Goal: Task Accomplishment & Management: Use online tool/utility

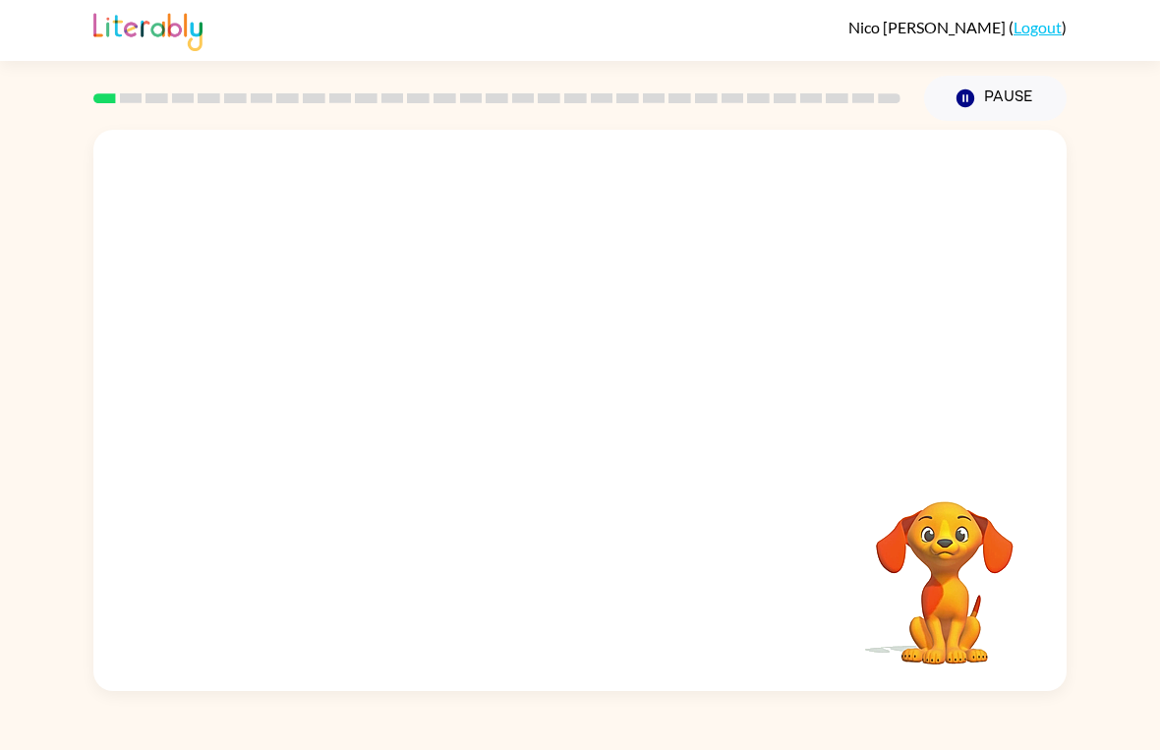
click at [525, 300] on video "Your browser must support playing .mp4 files to use Literably. Please try using…" at bounding box center [579, 295] width 973 height 330
click at [922, 469] on button "button" at bounding box center [945, 475] width 50 height 50
click at [918, 465] on div "Your browser must support playing .mp4 files to use Literably. Please try using…" at bounding box center [579, 410] width 973 height 561
click at [568, 428] on icon "button" at bounding box center [580, 420] width 34 height 34
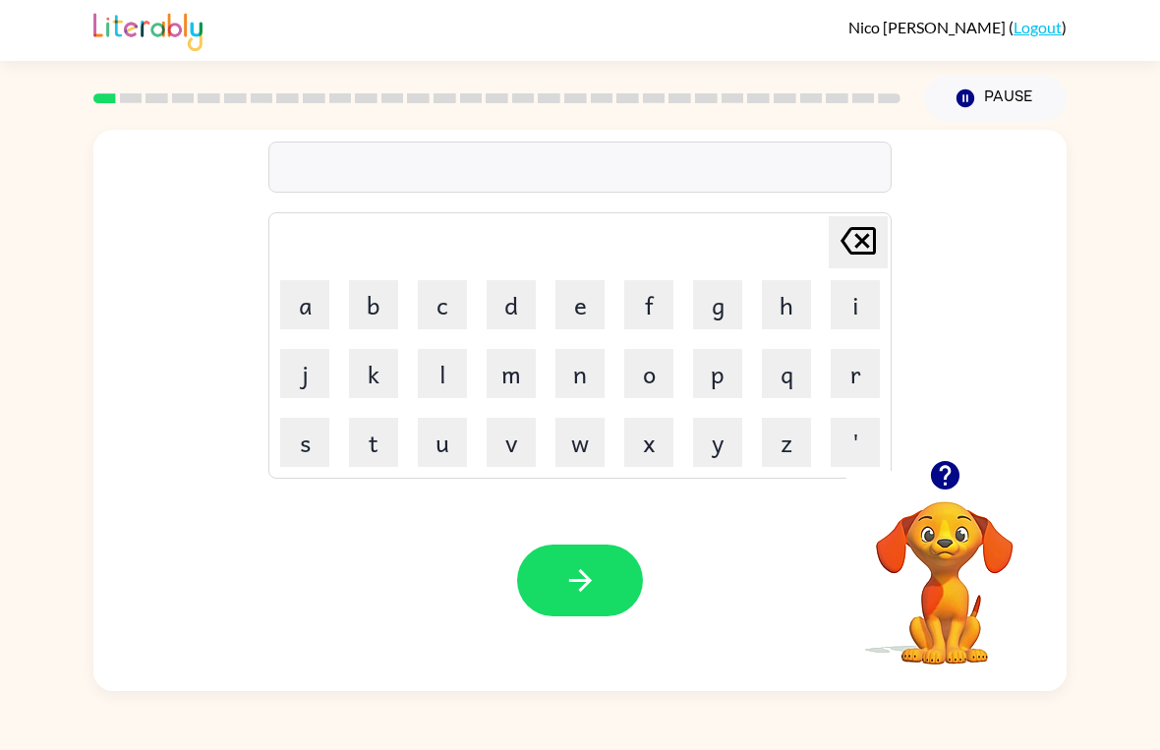
click at [720, 376] on button "p" at bounding box center [717, 373] width 49 height 49
click at [307, 308] on button "a" at bounding box center [304, 304] width 49 height 49
click at [518, 308] on button "d" at bounding box center [511, 304] width 49 height 49
click at [564, 577] on icon "button" at bounding box center [580, 580] width 34 height 34
click at [710, 385] on button "p" at bounding box center [717, 373] width 49 height 49
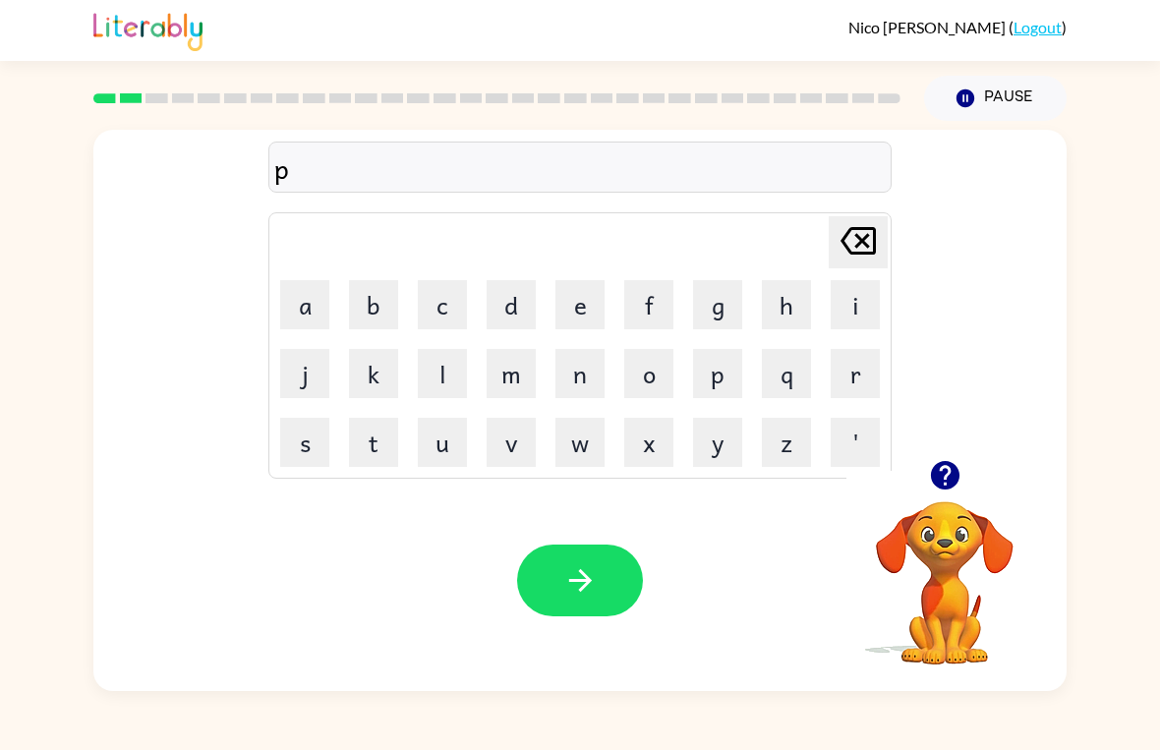
click at [318, 302] on button "a" at bounding box center [304, 304] width 49 height 49
click at [565, 451] on button "w" at bounding box center [579, 442] width 49 height 49
click at [544, 578] on button "button" at bounding box center [580, 581] width 126 height 72
click at [588, 387] on button "n" at bounding box center [579, 373] width 49 height 49
click at [644, 385] on button "o" at bounding box center [648, 373] width 49 height 49
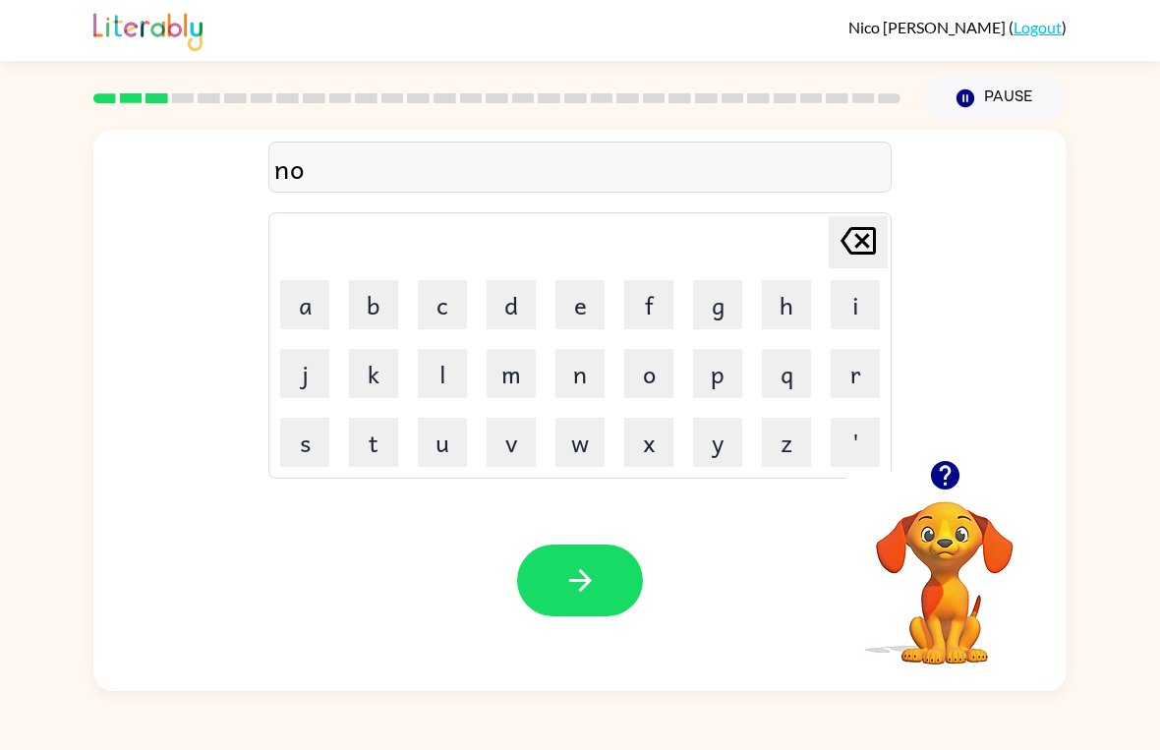
click at [841, 376] on button "r" at bounding box center [855, 373] width 49 height 49
click at [373, 434] on button "t" at bounding box center [373, 442] width 49 height 49
click at [776, 298] on button "h" at bounding box center [786, 304] width 49 height 49
click at [553, 569] on button "button" at bounding box center [580, 581] width 126 height 72
click at [302, 435] on button "s" at bounding box center [304, 442] width 49 height 49
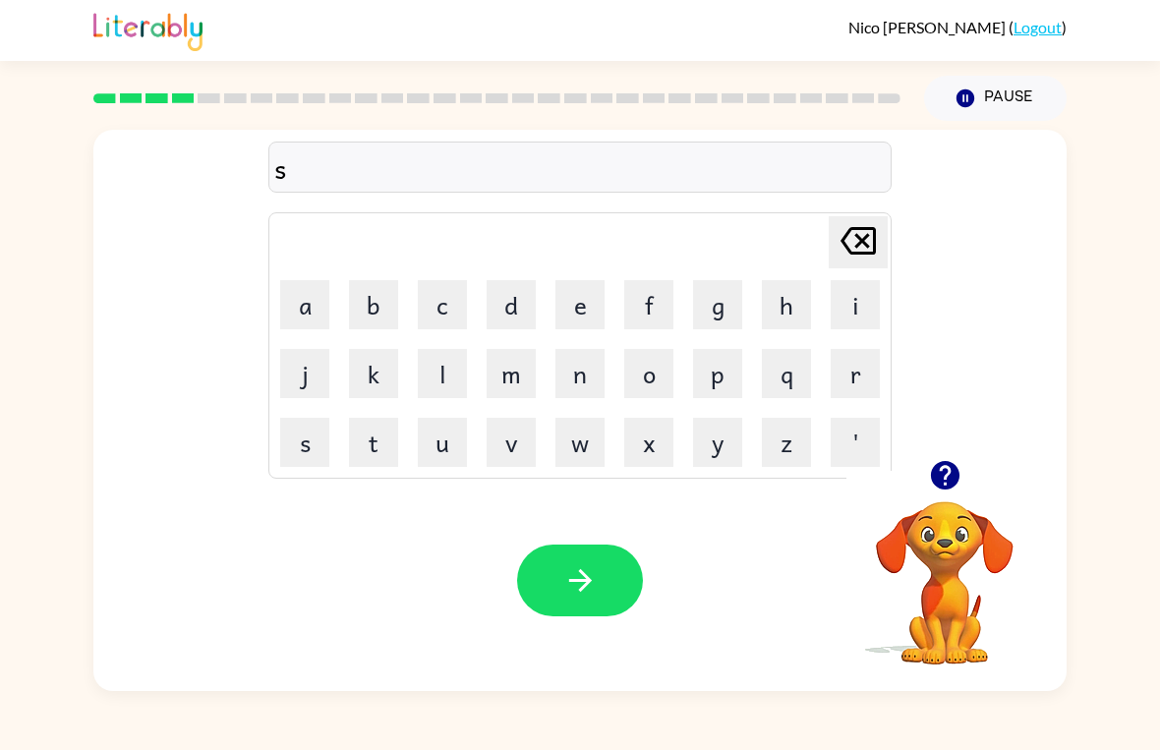
click at [578, 452] on button "w" at bounding box center [579, 442] width 49 height 49
click at [853, 300] on button "i" at bounding box center [855, 304] width 49 height 49
click at [507, 386] on button "m" at bounding box center [511, 373] width 49 height 49
click at [555, 591] on button "button" at bounding box center [580, 581] width 126 height 72
click at [294, 447] on button "s" at bounding box center [304, 442] width 49 height 49
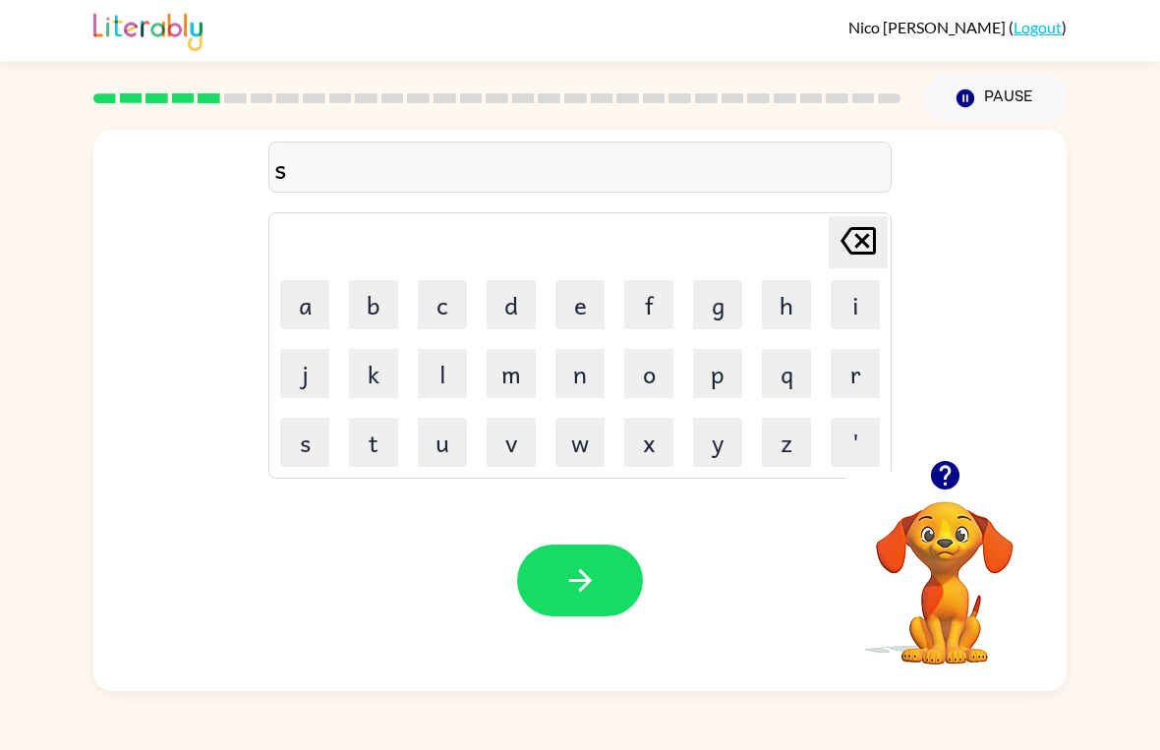
click at [373, 378] on button "k" at bounding box center [373, 373] width 49 height 49
click at [289, 308] on button "a" at bounding box center [304, 304] width 49 height 49
click at [433, 439] on button "u" at bounding box center [442, 442] width 49 height 49
click at [369, 450] on button "t" at bounding box center [373, 442] width 49 height 49
click at [573, 580] on icon "button" at bounding box center [580, 580] width 34 height 34
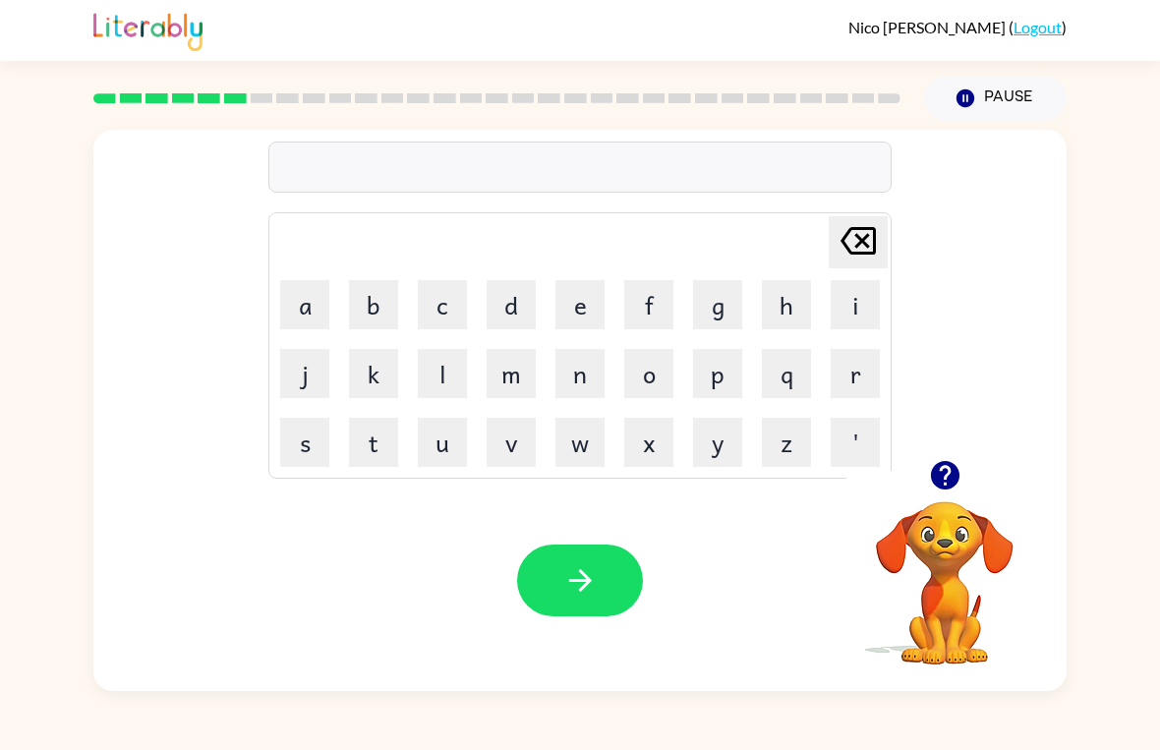
click at [300, 308] on button "a" at bounding box center [304, 304] width 49 height 49
click at [492, 375] on button "m" at bounding box center [511, 373] width 49 height 49
click at [584, 304] on button "e" at bounding box center [579, 304] width 49 height 49
click at [558, 599] on button "button" at bounding box center [580, 581] width 126 height 72
click at [315, 437] on button "s" at bounding box center [304, 442] width 49 height 49
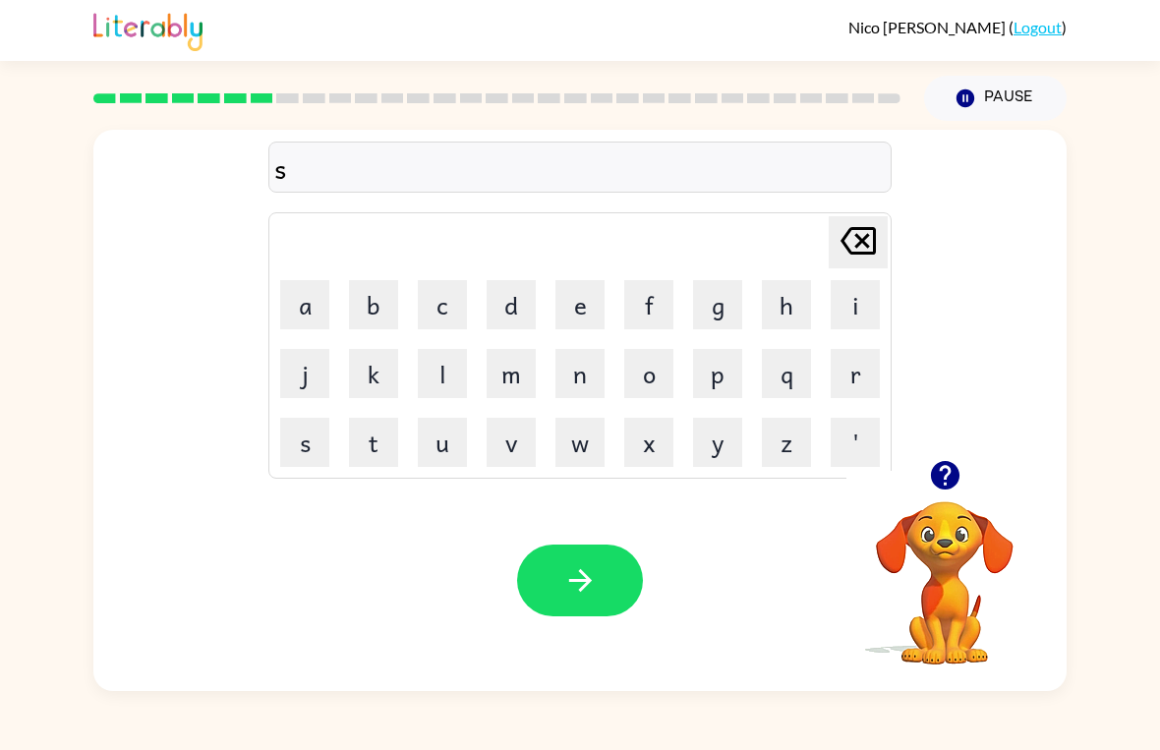
click at [376, 374] on button "k" at bounding box center [373, 373] width 49 height 49
click at [849, 374] on button "r" at bounding box center [855, 373] width 49 height 49
click at [847, 289] on button "i" at bounding box center [855, 304] width 49 height 49
click at [854, 288] on button "i" at bounding box center [855, 304] width 49 height 49
click at [375, 292] on button "b" at bounding box center [373, 304] width 49 height 49
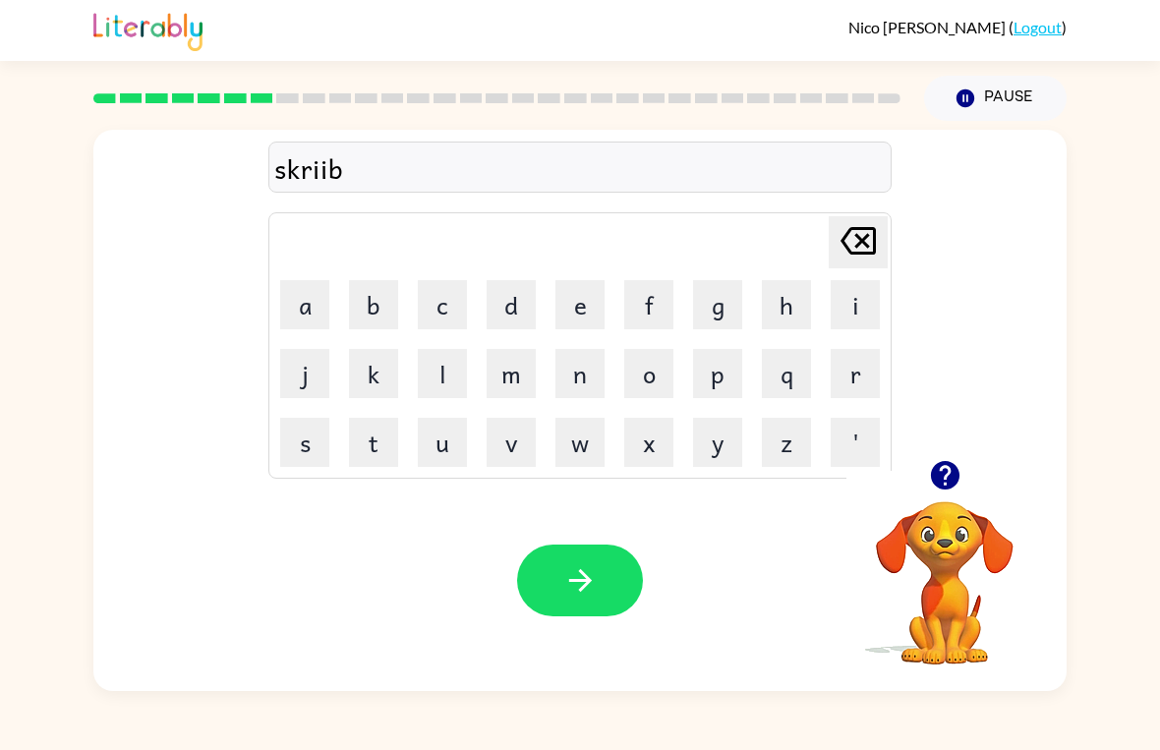
click at [443, 372] on button "l" at bounding box center [442, 373] width 49 height 49
click at [447, 378] on button "l" at bounding box center [442, 373] width 49 height 49
click at [580, 302] on button "e" at bounding box center [579, 304] width 49 height 49
click at [552, 572] on button "button" at bounding box center [580, 581] width 126 height 72
click at [689, 297] on td "g" at bounding box center [717, 304] width 67 height 67
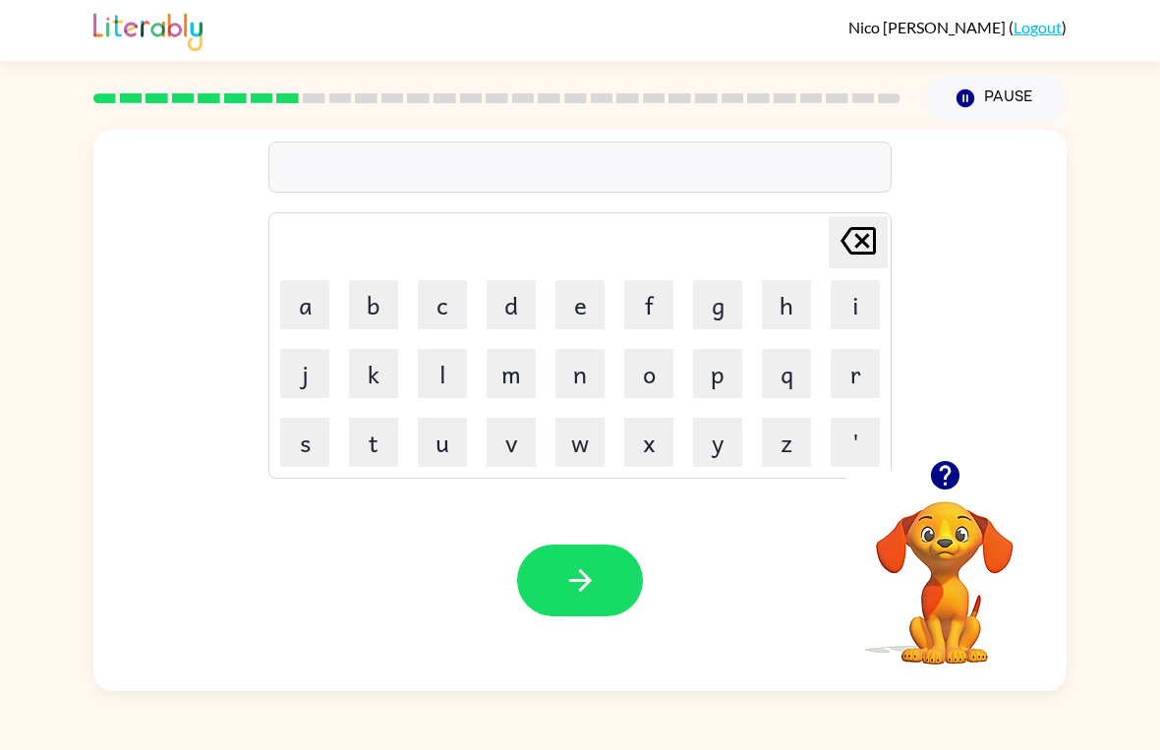
click at [689, 297] on td "g" at bounding box center [717, 304] width 67 height 67
click at [842, 371] on button "r" at bounding box center [855, 373] width 49 height 49
click at [863, 252] on icon "[PERSON_NAME] last character input" at bounding box center [858, 240] width 47 height 47
click at [727, 304] on button "g" at bounding box center [717, 304] width 49 height 49
click at [858, 373] on button "r" at bounding box center [855, 373] width 49 height 49
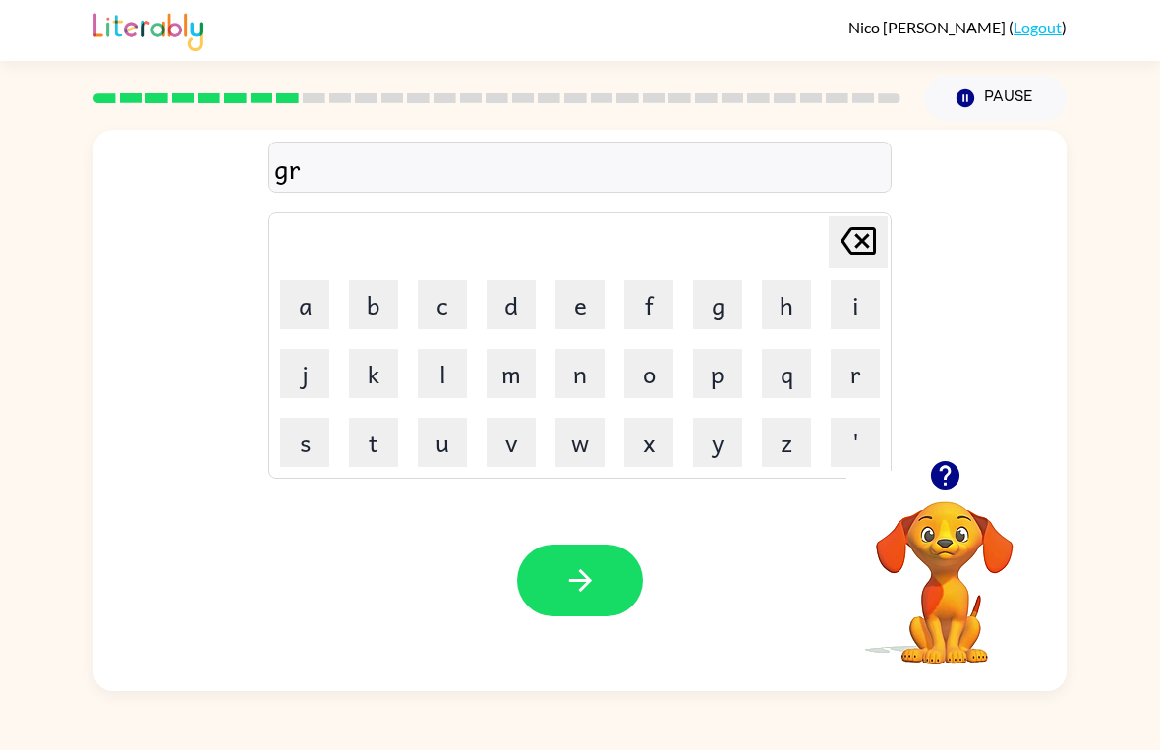
click at [850, 292] on button "i" at bounding box center [855, 304] width 49 height 49
click at [851, 225] on icon "[PERSON_NAME] last character input" at bounding box center [858, 240] width 47 height 47
click at [306, 314] on button "a" at bounding box center [304, 304] width 49 height 49
click at [655, 304] on button "f" at bounding box center [648, 304] width 49 height 49
click at [566, 611] on button "button" at bounding box center [580, 581] width 126 height 72
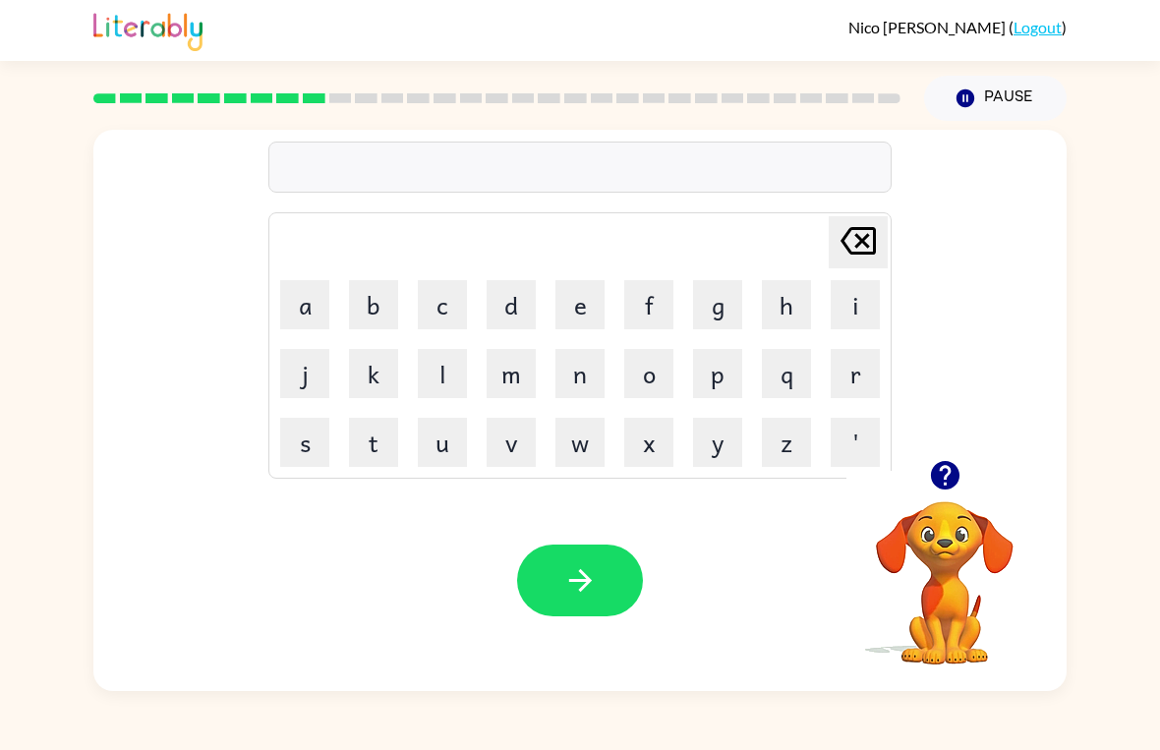
click at [942, 478] on icon "button" at bounding box center [944, 475] width 29 height 29
click at [711, 364] on button "p" at bounding box center [717, 373] width 49 height 49
click at [647, 374] on button "o" at bounding box center [648, 373] width 49 height 49
click at [725, 370] on button "p" at bounding box center [717, 373] width 49 height 49
click at [858, 231] on icon "[PERSON_NAME] last character input" at bounding box center [858, 240] width 47 height 47
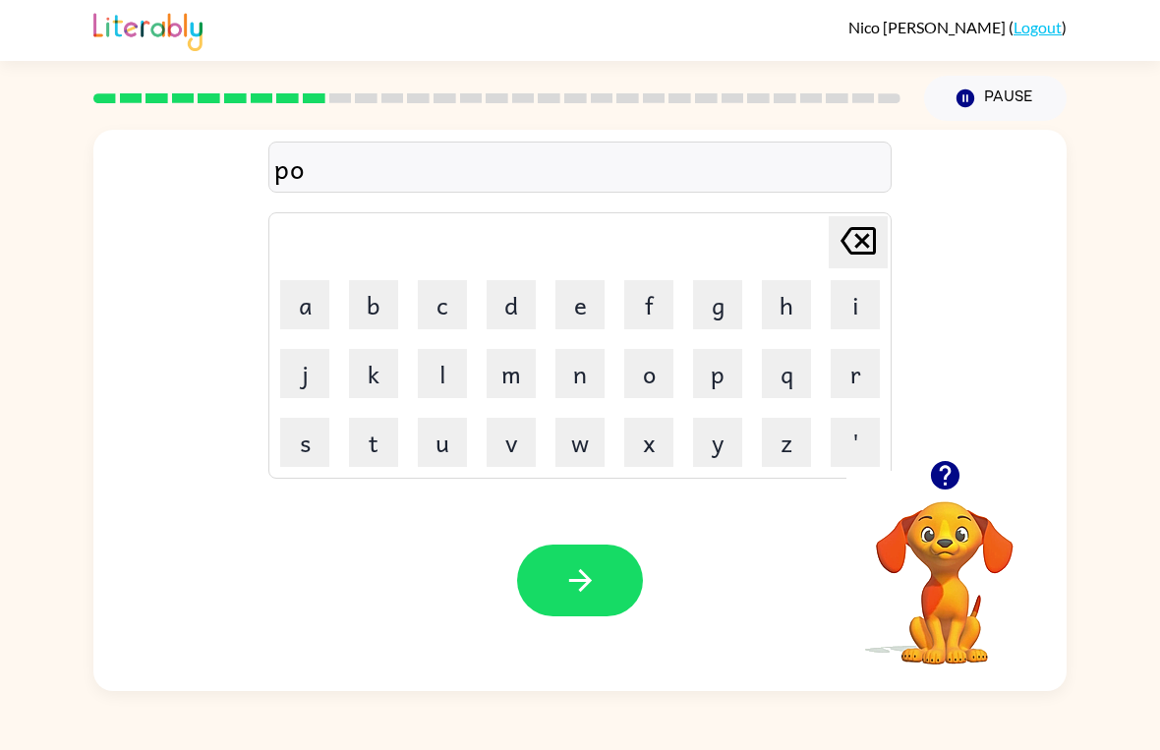
click at [575, 374] on button "n" at bounding box center [579, 373] width 49 height 49
click at [577, 293] on button "e" at bounding box center [579, 304] width 49 height 49
click at [304, 434] on button "s" at bounding box center [304, 442] width 49 height 49
click at [565, 591] on icon "button" at bounding box center [580, 580] width 34 height 34
click at [441, 428] on button "u" at bounding box center [442, 442] width 49 height 49
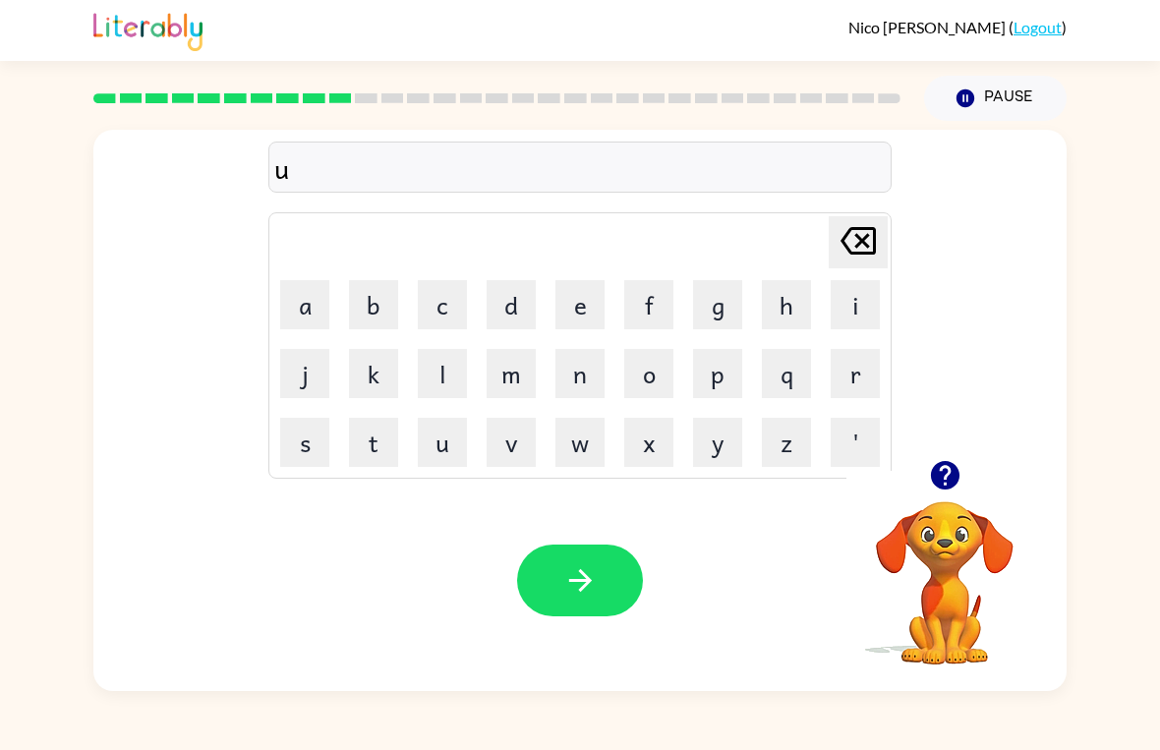
click at [570, 370] on button "n" at bounding box center [579, 373] width 49 height 49
click at [645, 291] on button "f" at bounding box center [648, 304] width 49 height 49
click at [639, 381] on button "o" at bounding box center [648, 373] width 49 height 49
click at [437, 371] on button "l" at bounding box center [442, 373] width 49 height 49
click at [503, 300] on button "d" at bounding box center [511, 304] width 49 height 49
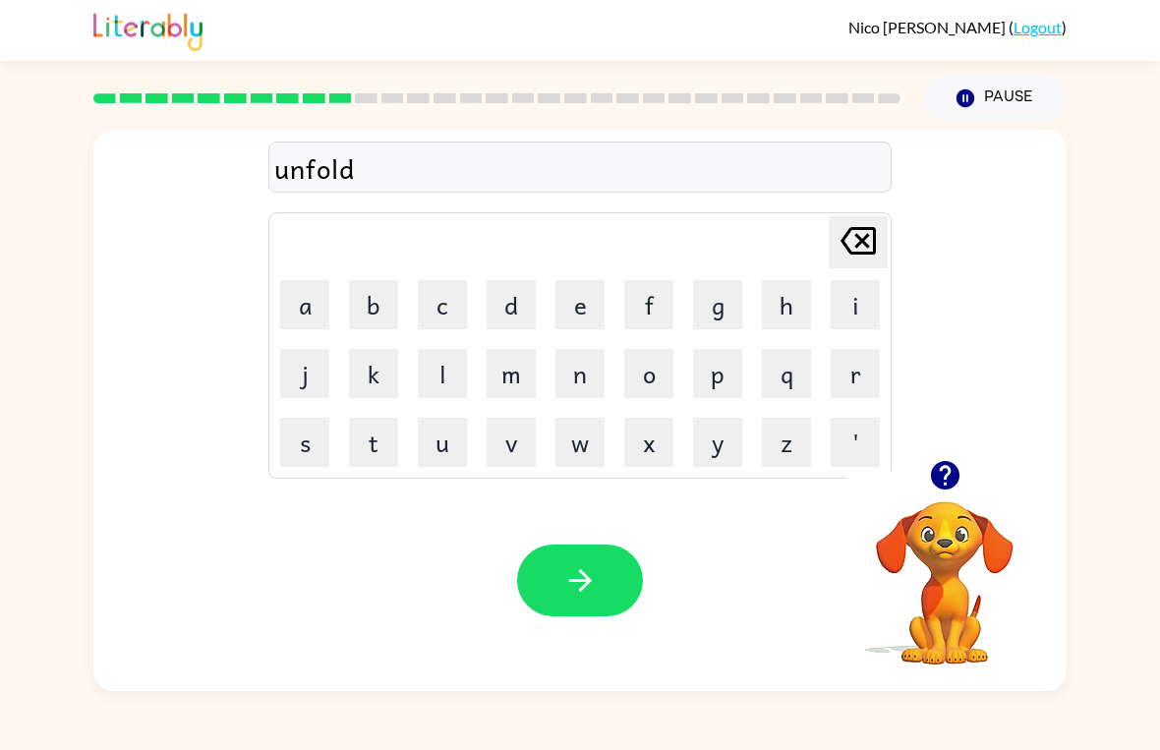
click at [581, 567] on icon "button" at bounding box center [580, 580] width 34 height 34
click at [506, 437] on button "v" at bounding box center [511, 442] width 49 height 49
click at [652, 377] on button "o" at bounding box center [648, 373] width 49 height 49
click at [364, 439] on button "t" at bounding box center [373, 442] width 49 height 49
click at [573, 298] on button "e" at bounding box center [579, 304] width 49 height 49
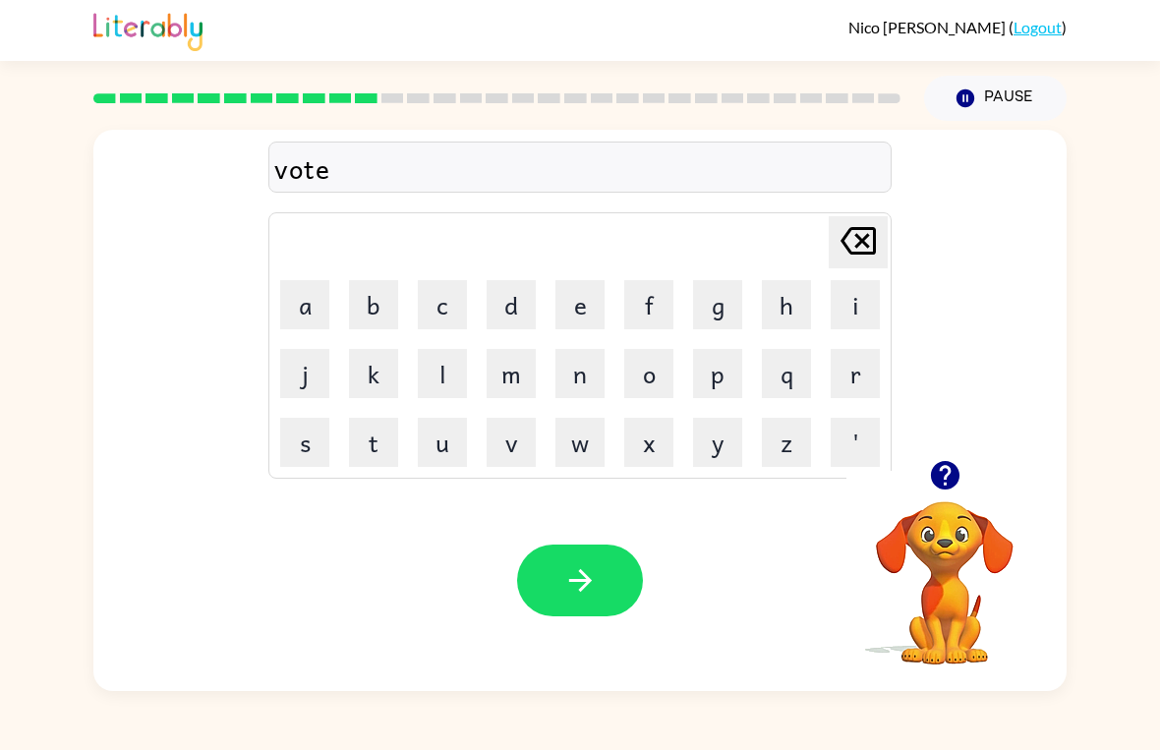
click at [572, 575] on icon "button" at bounding box center [580, 580] width 34 height 34
click at [566, 591] on div at bounding box center [580, 581] width 126 height 72
click at [500, 365] on button "m" at bounding box center [511, 373] width 49 height 49
click at [307, 298] on button "a" at bounding box center [304, 304] width 49 height 49
click at [302, 450] on button "s" at bounding box center [304, 442] width 49 height 49
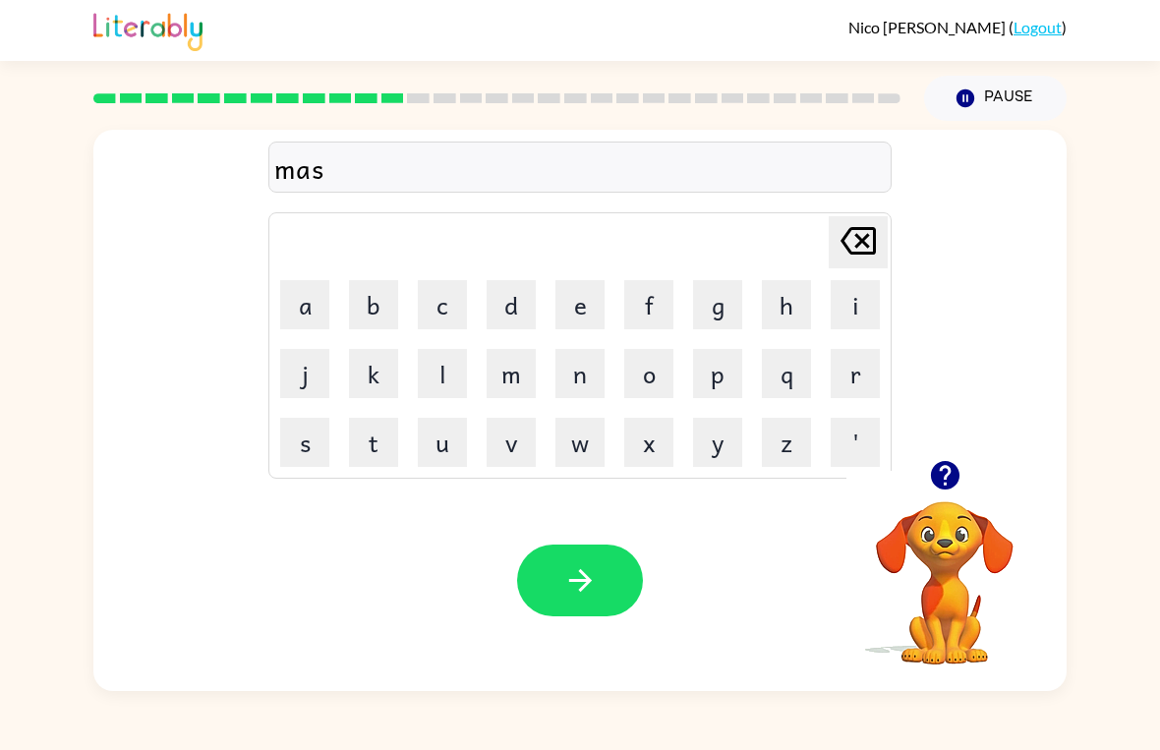
click at [375, 437] on button "t" at bounding box center [373, 442] width 49 height 49
click at [303, 291] on button "a" at bounding box center [304, 304] width 49 height 49
click at [375, 379] on button "k" at bounding box center [373, 373] width 49 height 49
click at [571, 318] on button "e" at bounding box center [579, 304] width 49 height 49
click at [542, 574] on button "button" at bounding box center [580, 581] width 126 height 72
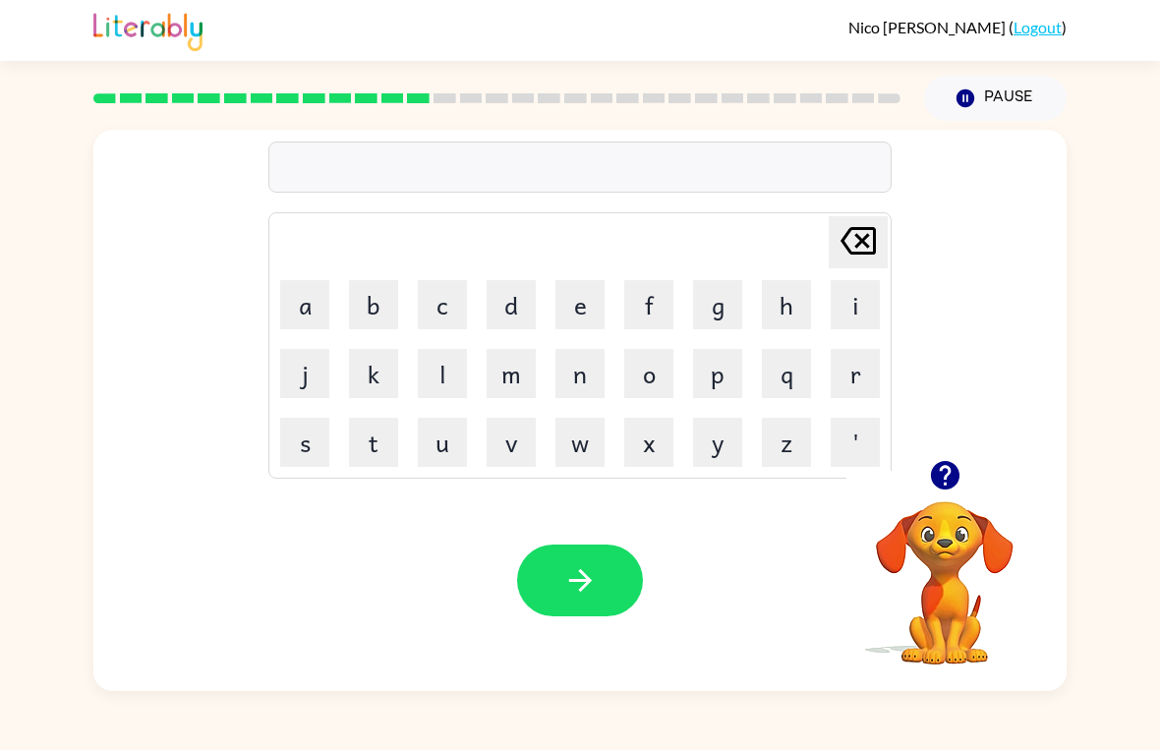
click at [361, 378] on button "k" at bounding box center [373, 373] width 49 height 49
click at [846, 302] on button "i" at bounding box center [855, 304] width 49 height 49
click at [573, 371] on button "n" at bounding box center [579, 373] width 49 height 49
click at [494, 291] on button "d" at bounding box center [511, 304] width 49 height 49
click at [435, 384] on button "l" at bounding box center [442, 373] width 49 height 49
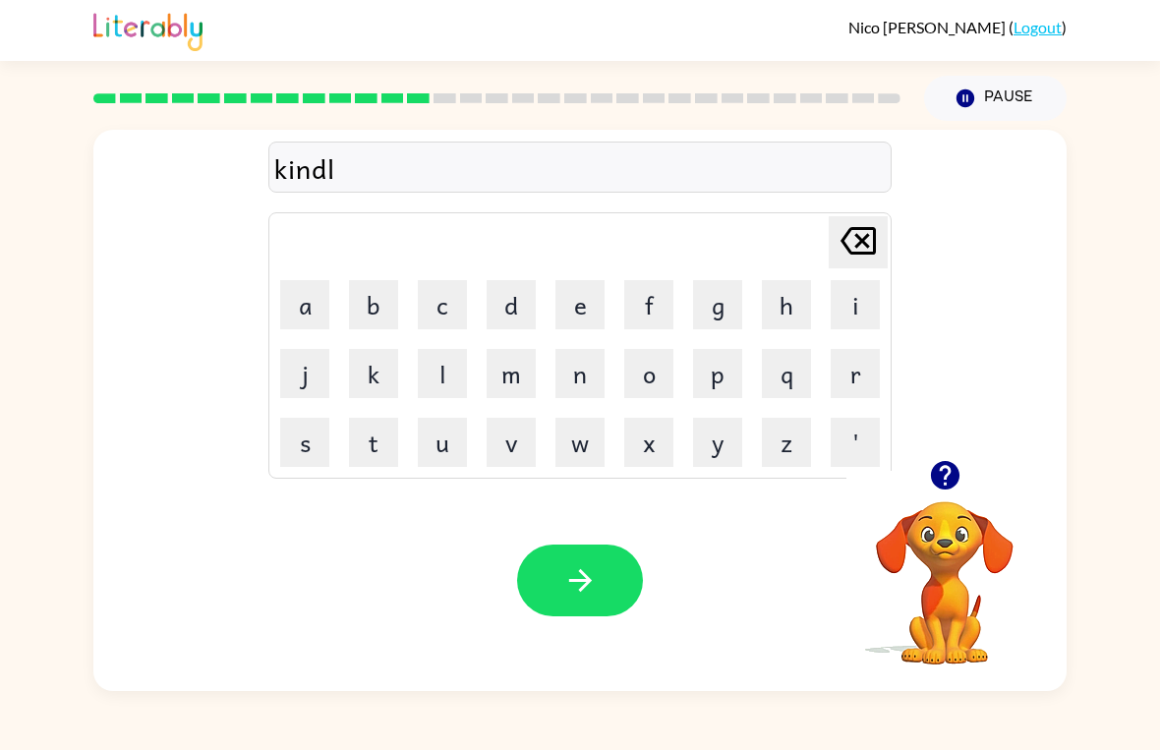
click at [583, 309] on button "e" at bounding box center [579, 304] width 49 height 49
click at [714, 450] on button "y" at bounding box center [717, 442] width 49 height 49
click at [522, 570] on button "button" at bounding box center [580, 581] width 126 height 72
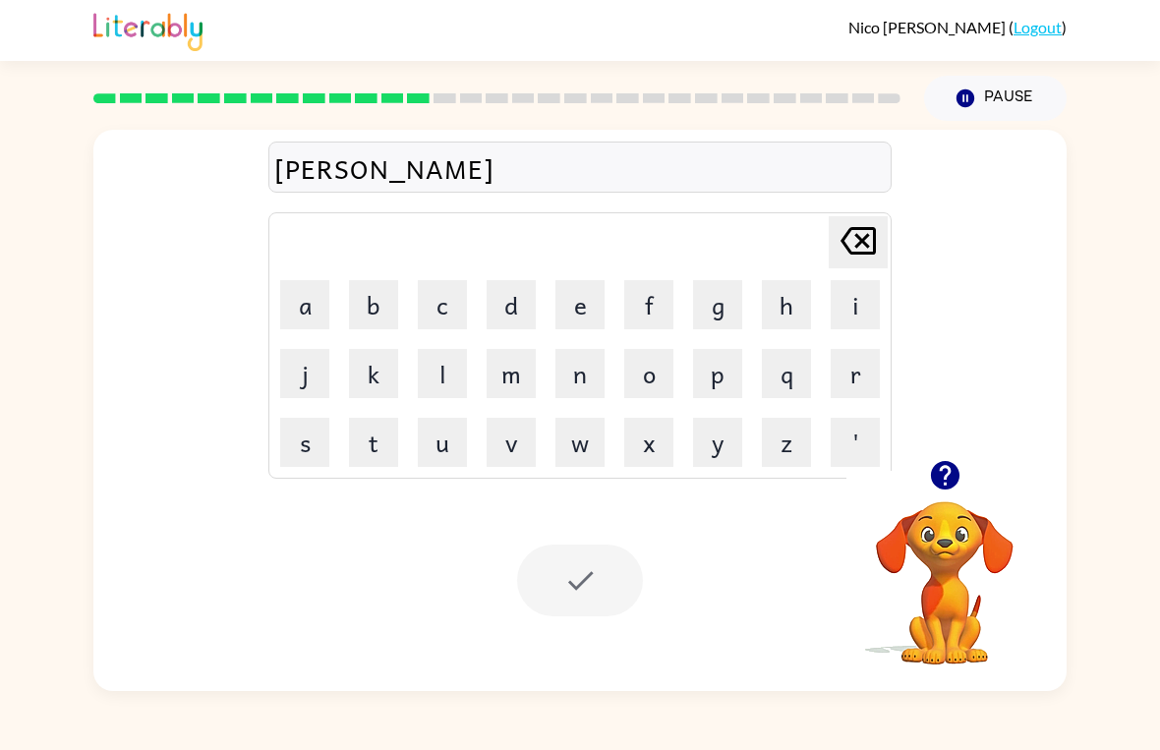
click at [590, 584] on div at bounding box center [580, 581] width 126 height 72
click at [947, 484] on icon "button" at bounding box center [944, 475] width 29 height 29
click at [528, 606] on div at bounding box center [580, 581] width 126 height 72
click at [556, 594] on div at bounding box center [580, 581] width 126 height 72
click at [556, 593] on div at bounding box center [580, 581] width 126 height 72
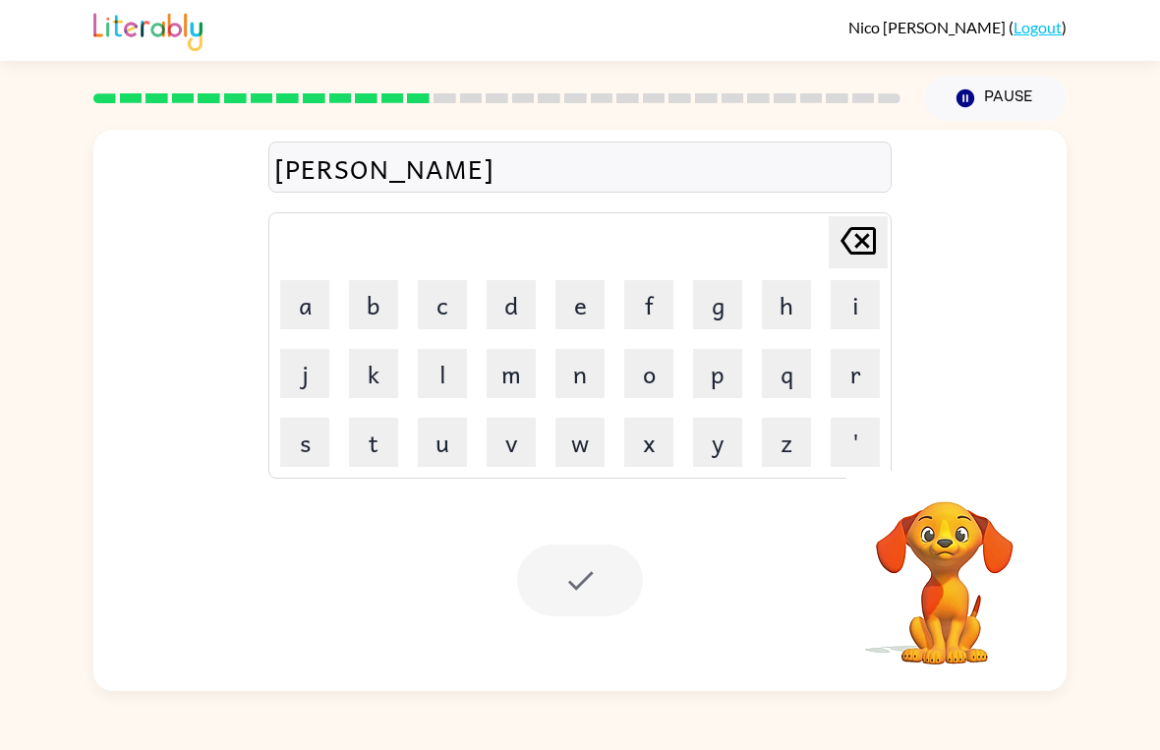
click at [553, 596] on div at bounding box center [580, 581] width 126 height 72
click at [575, 594] on div at bounding box center [580, 581] width 126 height 72
click at [851, 220] on icon "[PERSON_NAME] last character input" at bounding box center [858, 240] width 47 height 47
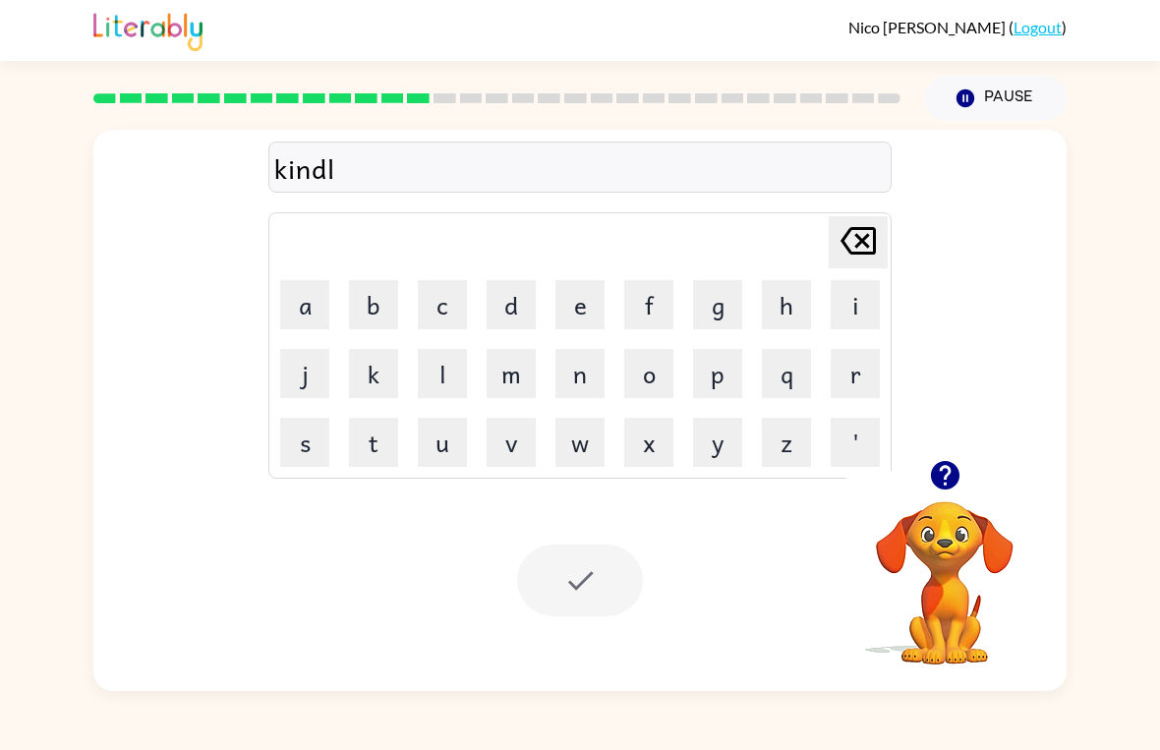
click at [854, 239] on icon "[PERSON_NAME] last character input" at bounding box center [858, 240] width 47 height 47
click at [854, 238] on icon "[PERSON_NAME] last character input" at bounding box center [858, 240] width 47 height 47
click at [866, 236] on icon at bounding box center [858, 241] width 35 height 28
click at [865, 235] on icon "[PERSON_NAME] last character input" at bounding box center [858, 240] width 47 height 47
click at [868, 246] on icon at bounding box center [858, 241] width 35 height 28
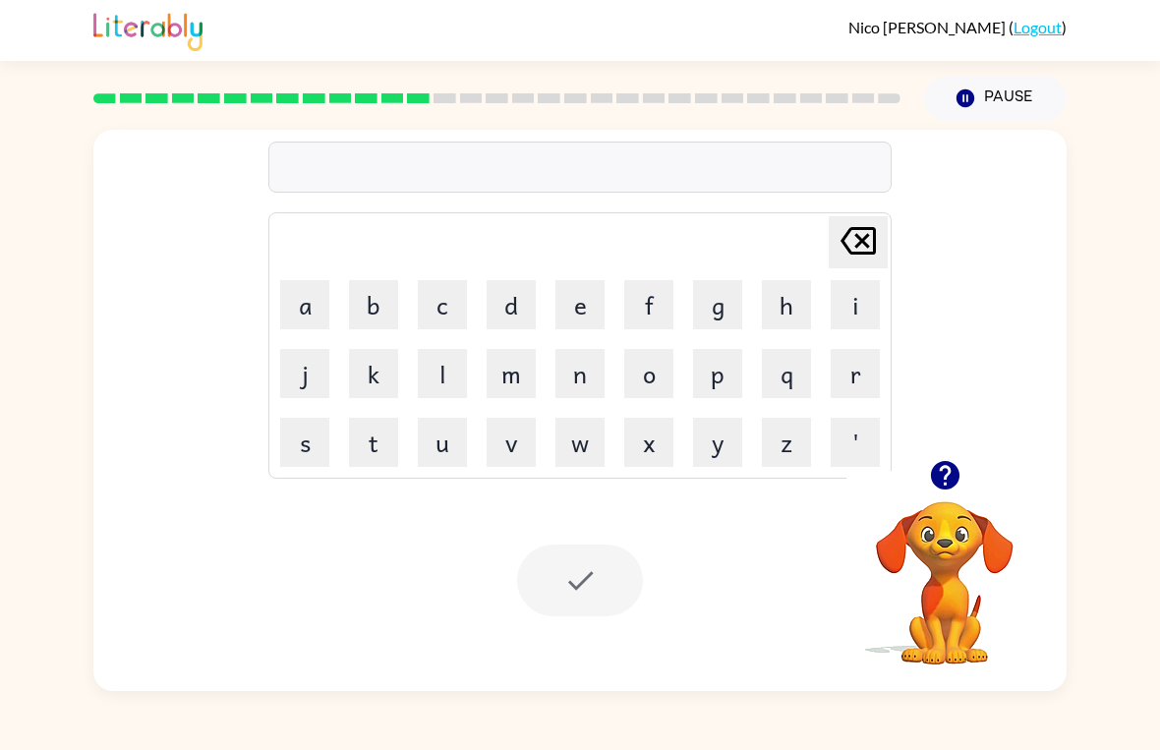
click at [867, 246] on icon at bounding box center [858, 241] width 35 height 28
click at [585, 573] on div at bounding box center [580, 581] width 126 height 72
click at [504, 300] on button "d" at bounding box center [511, 304] width 49 height 49
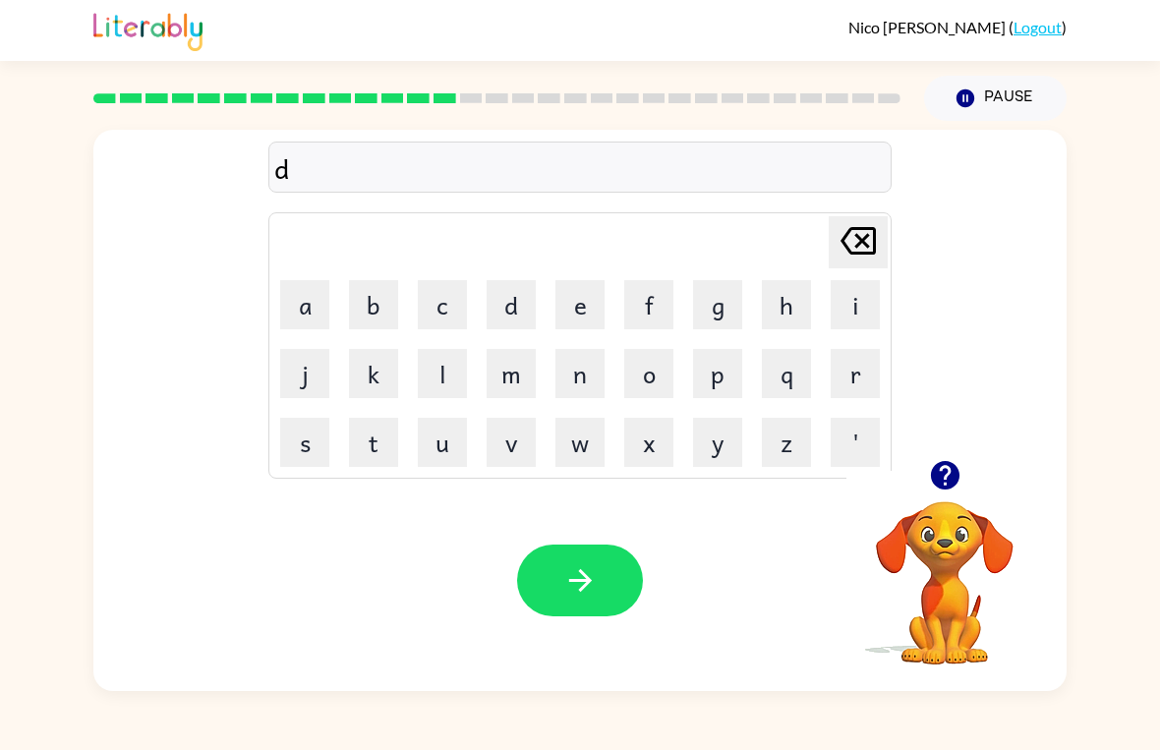
click at [431, 377] on button "l" at bounding box center [442, 373] width 49 height 49
click at [310, 300] on button "a" at bounding box center [304, 304] width 49 height 49
click at [720, 443] on button "y" at bounding box center [717, 442] width 49 height 49
click at [544, 557] on button "button" at bounding box center [580, 581] width 126 height 72
click at [441, 303] on button "c" at bounding box center [442, 304] width 49 height 49
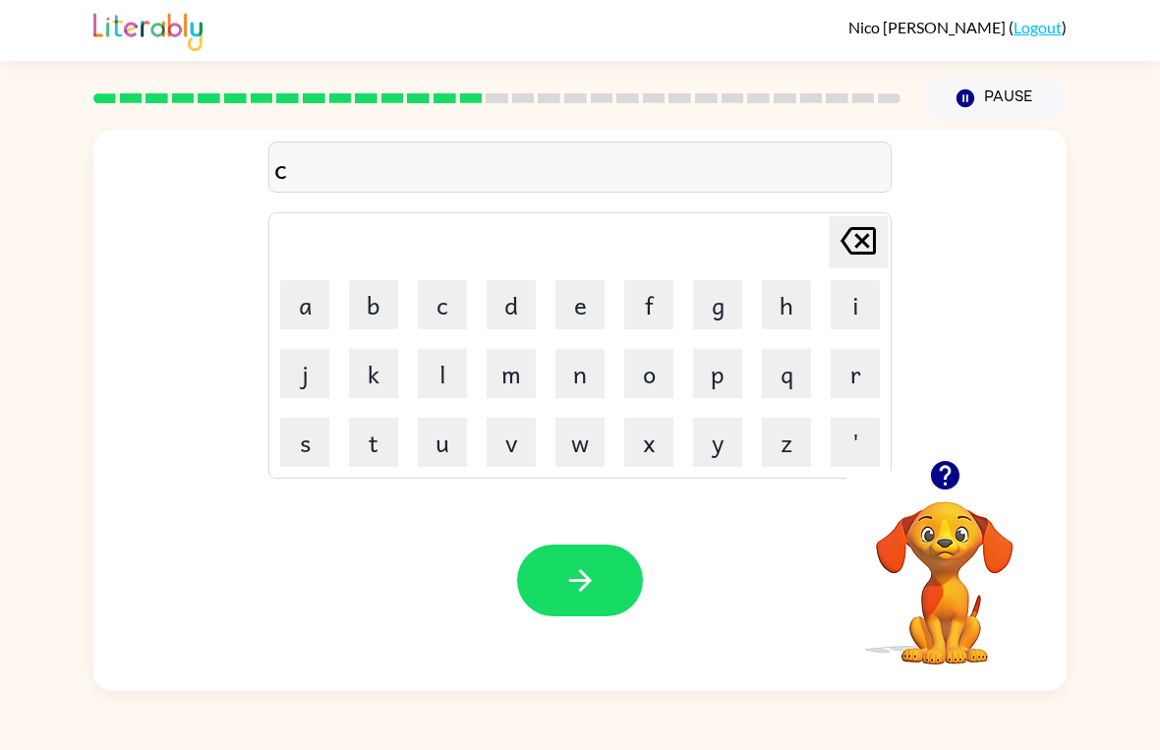
click at [637, 375] on button "o" at bounding box center [648, 373] width 49 height 49
click at [842, 362] on button "r" at bounding box center [855, 373] width 49 height 49
click at [493, 286] on button "d" at bounding box center [511, 304] width 49 height 49
click at [591, 582] on icon "button" at bounding box center [579, 580] width 23 height 23
click at [572, 579] on div at bounding box center [580, 581] width 126 height 72
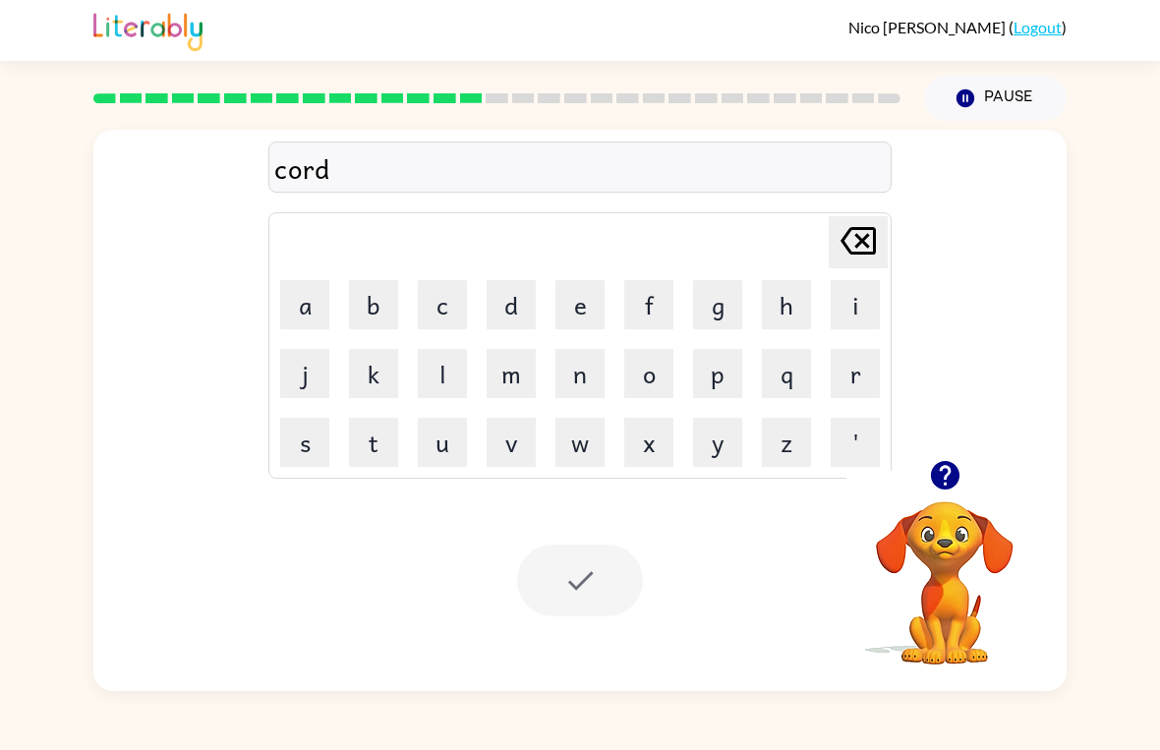
click at [572, 579] on div at bounding box center [580, 581] width 126 height 72
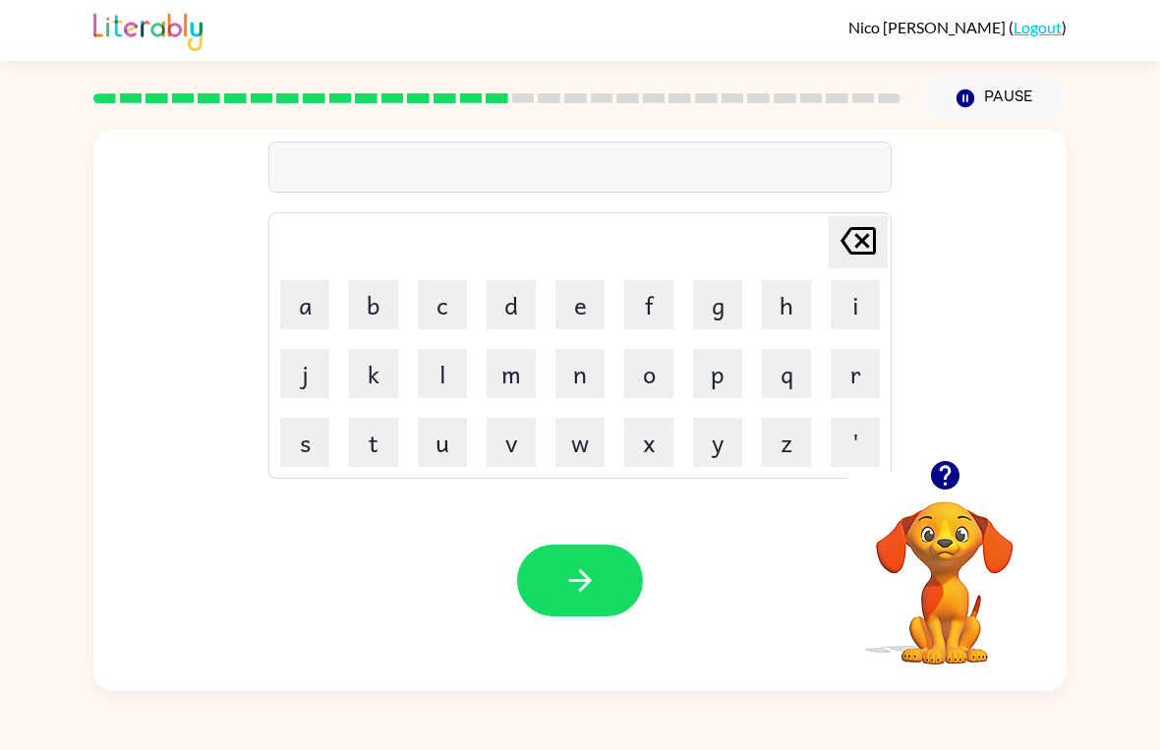
click at [779, 466] on button "z" at bounding box center [786, 442] width 49 height 49
click at [850, 305] on button "i" at bounding box center [855, 304] width 49 height 49
click at [698, 382] on button "p" at bounding box center [717, 373] width 49 height 49
click at [556, 574] on button "button" at bounding box center [580, 581] width 126 height 72
click at [699, 293] on button "g" at bounding box center [717, 304] width 49 height 49
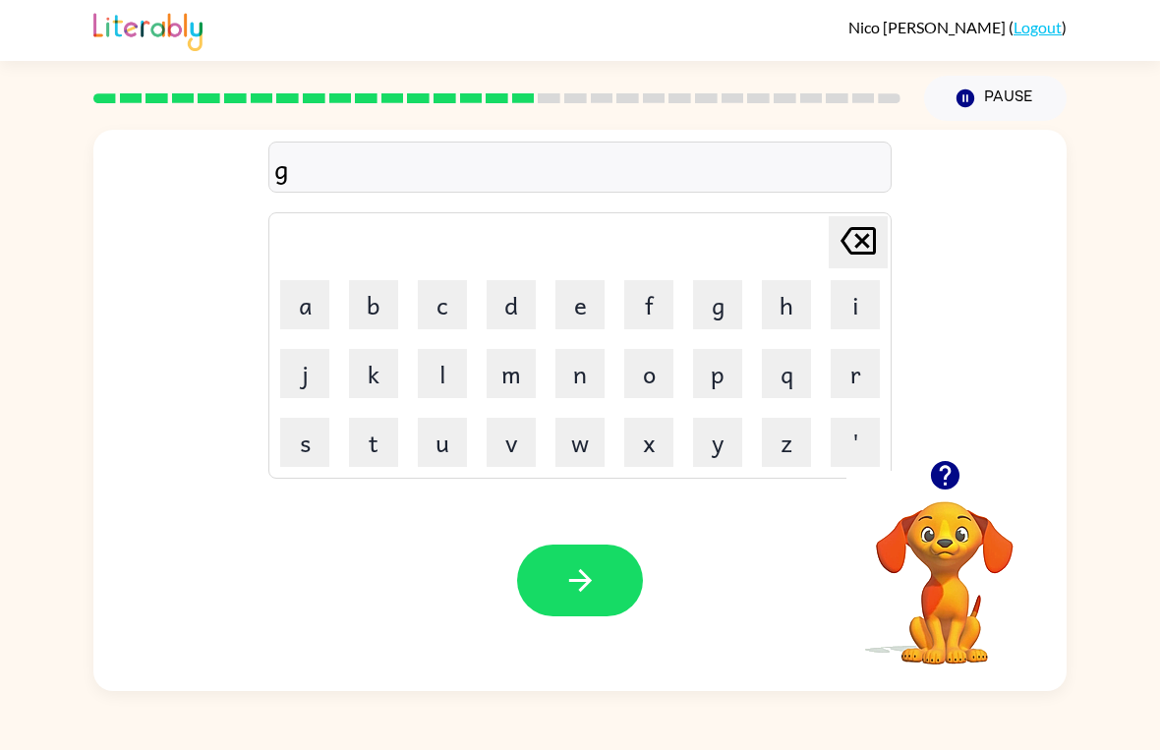
click at [850, 384] on button "r" at bounding box center [855, 373] width 49 height 49
click at [652, 377] on button "o" at bounding box center [648, 373] width 49 height 49
click at [724, 367] on button "p" at bounding box center [717, 373] width 49 height 49
click at [847, 297] on button "i" at bounding box center [855, 304] width 49 height 49
click at [578, 370] on button "n" at bounding box center [579, 373] width 49 height 49
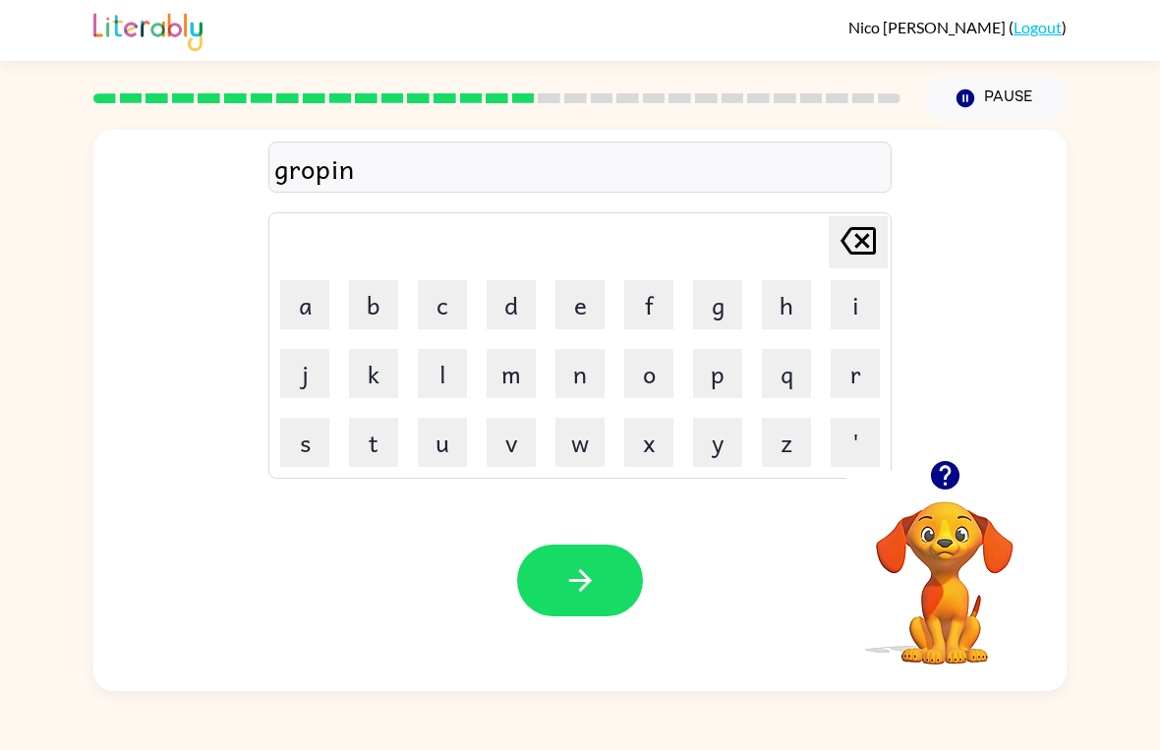
click at [727, 286] on button "g" at bounding box center [717, 304] width 49 height 49
click at [545, 585] on button "button" at bounding box center [580, 581] width 126 height 72
click at [791, 285] on button "h" at bounding box center [786, 304] width 49 height 49
click at [568, 311] on button "e" at bounding box center [579, 304] width 49 height 49
click at [858, 370] on button "r" at bounding box center [855, 373] width 49 height 49
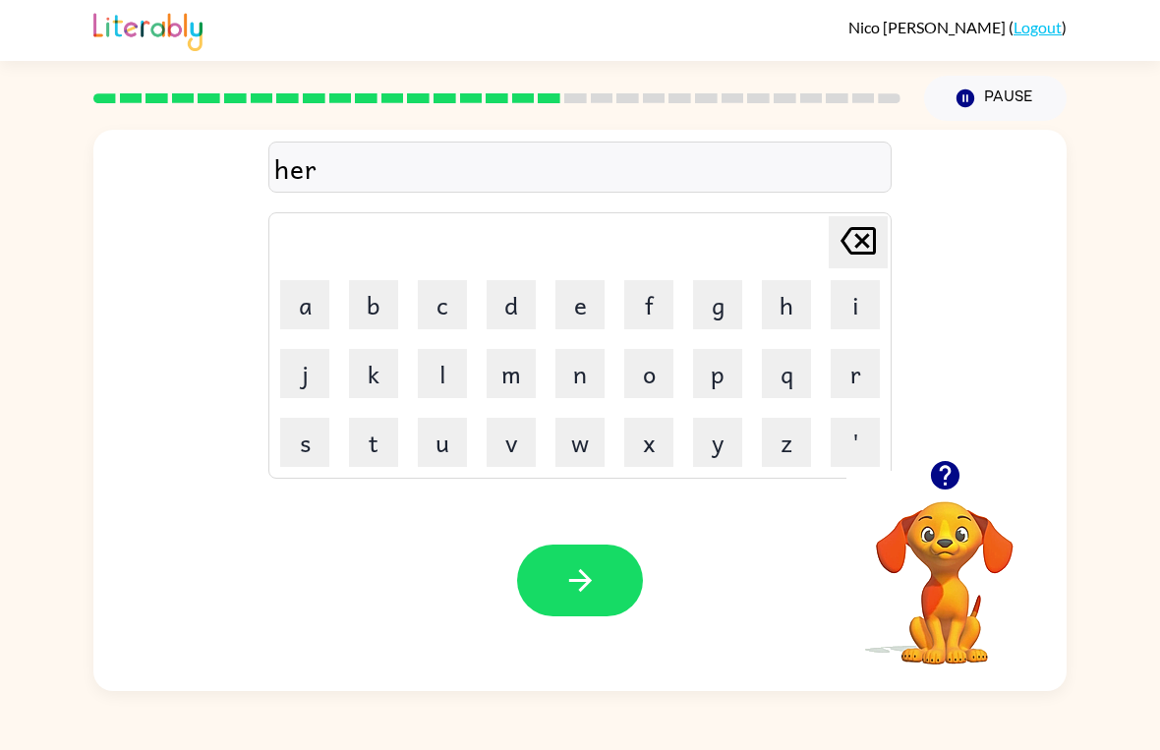
click at [568, 576] on icon "button" at bounding box center [580, 580] width 34 height 34
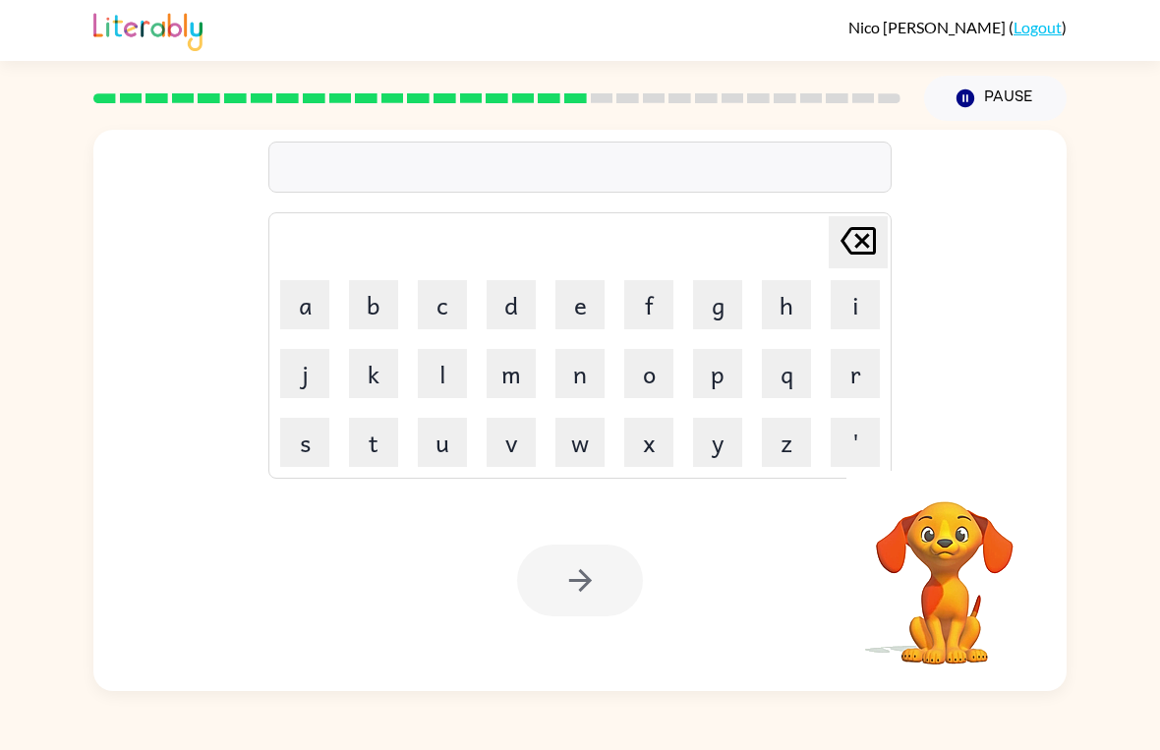
click at [838, 377] on button "r" at bounding box center [855, 373] width 49 height 49
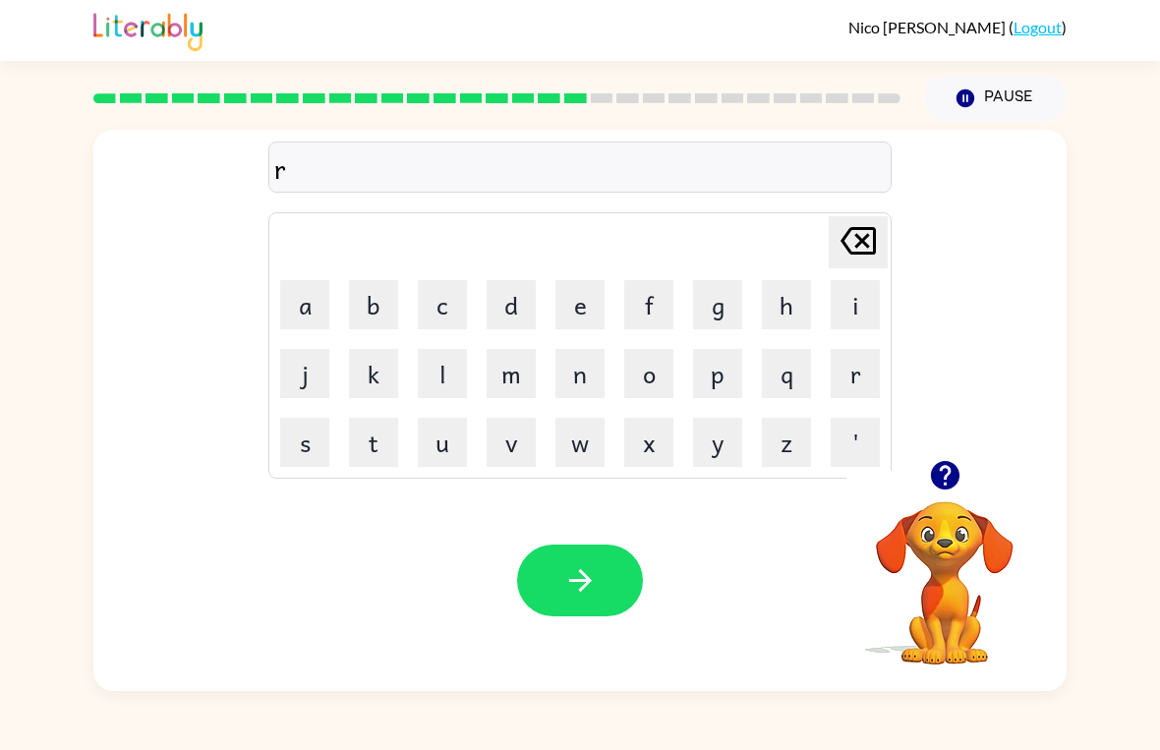
click at [572, 306] on button "e" at bounding box center [579, 304] width 49 height 49
click at [302, 303] on button "a" at bounding box center [304, 304] width 49 height 49
click at [443, 299] on button "c" at bounding box center [442, 304] width 49 height 49
click at [780, 308] on button "h" at bounding box center [786, 304] width 49 height 49
click at [524, 546] on div at bounding box center [580, 581] width 126 height 72
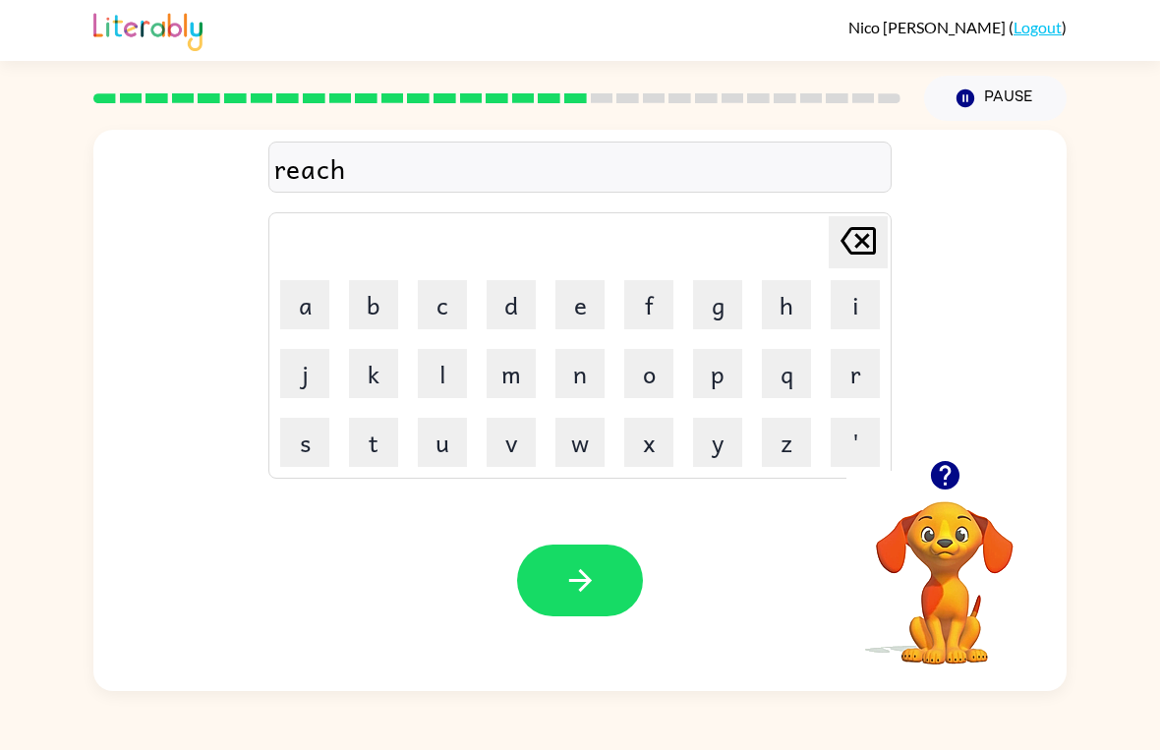
click at [580, 577] on icon "button" at bounding box center [580, 580] width 34 height 34
click at [757, 298] on td "h" at bounding box center [786, 304] width 67 height 67
click at [852, 286] on button "i" at bounding box center [855, 304] width 49 height 49
click at [854, 232] on icon "[PERSON_NAME] last character input" at bounding box center [858, 240] width 47 height 47
click at [781, 298] on button "h" at bounding box center [786, 304] width 49 height 49
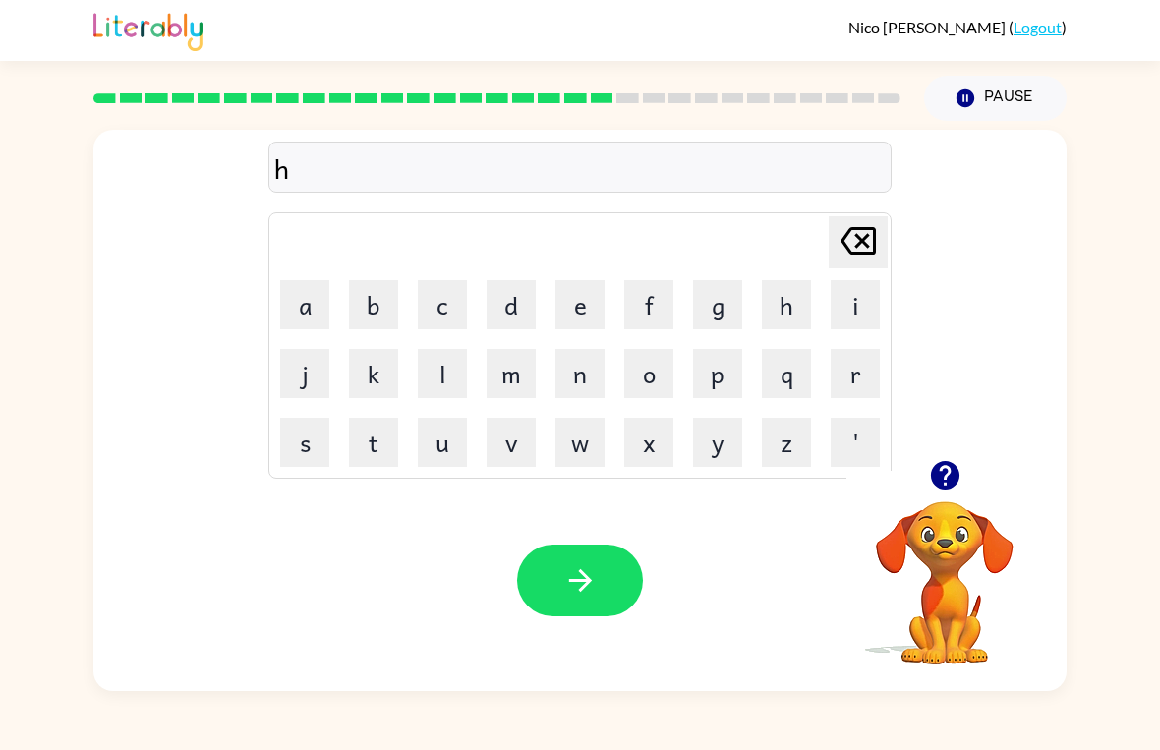
click at [849, 297] on button "i" at bounding box center [855, 304] width 49 height 49
click at [557, 369] on button "n" at bounding box center [579, 373] width 49 height 49
click at [381, 429] on button "t" at bounding box center [373, 442] width 49 height 49
click at [584, 303] on button "e" at bounding box center [579, 304] width 49 height 49
click at [512, 305] on button "d" at bounding box center [511, 304] width 49 height 49
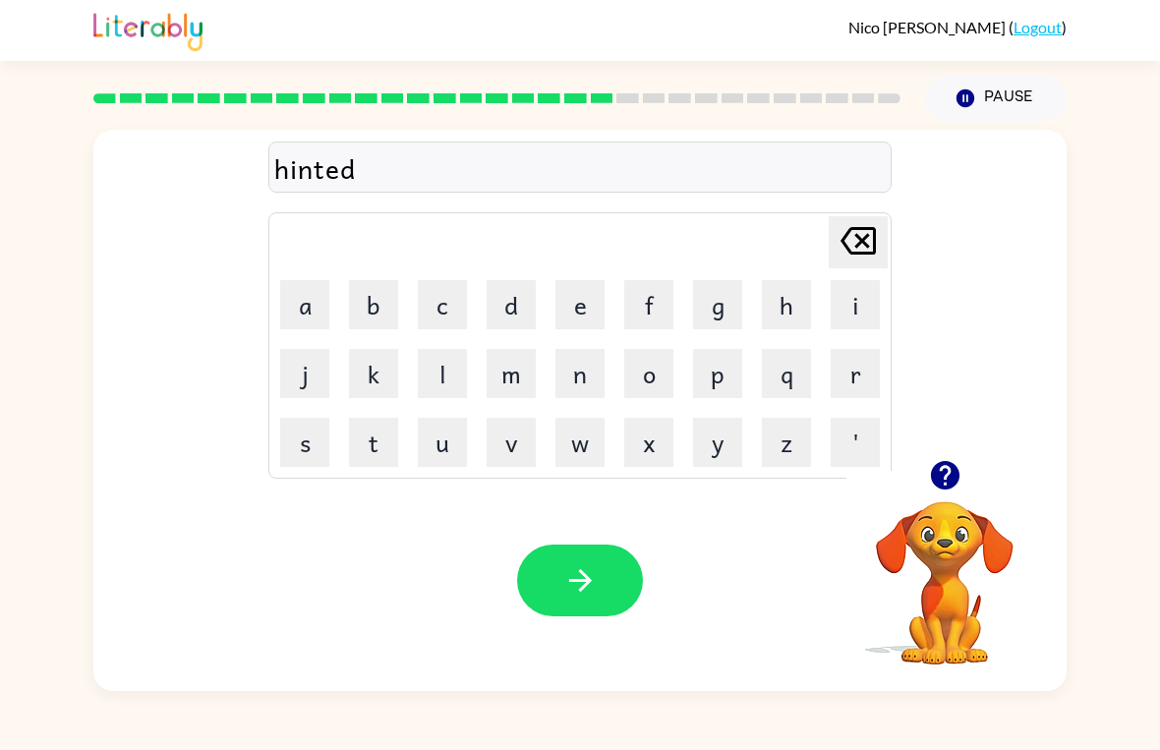
click at [569, 573] on icon "button" at bounding box center [580, 580] width 34 height 34
click at [438, 372] on button "l" at bounding box center [442, 373] width 49 height 49
click at [310, 306] on button "a" at bounding box center [304, 304] width 49 height 49
click at [290, 438] on button "s" at bounding box center [304, 442] width 49 height 49
click at [580, 314] on button "e" at bounding box center [579, 304] width 49 height 49
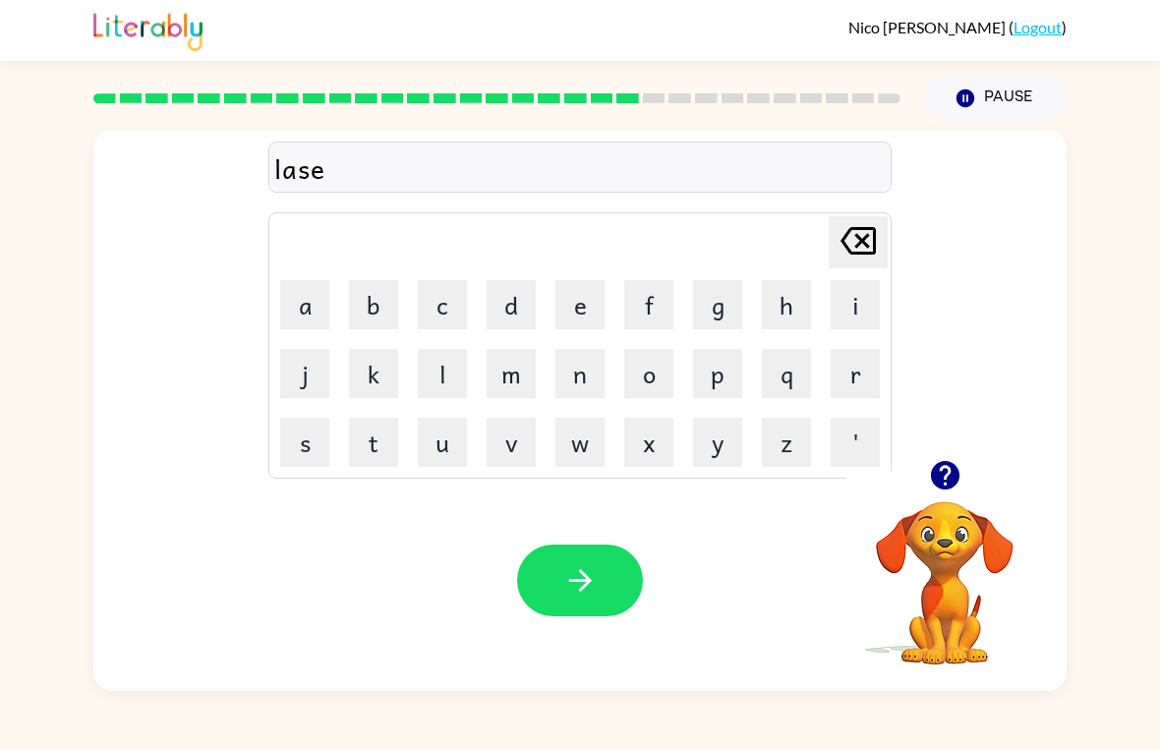
click at [534, 570] on button "button" at bounding box center [580, 581] width 126 height 72
click at [534, 586] on div at bounding box center [580, 581] width 126 height 72
click at [851, 367] on button "r" at bounding box center [855, 373] width 49 height 49
click at [303, 301] on button "a" at bounding box center [304, 304] width 49 height 49
click at [575, 383] on button "n" at bounding box center [579, 373] width 49 height 49
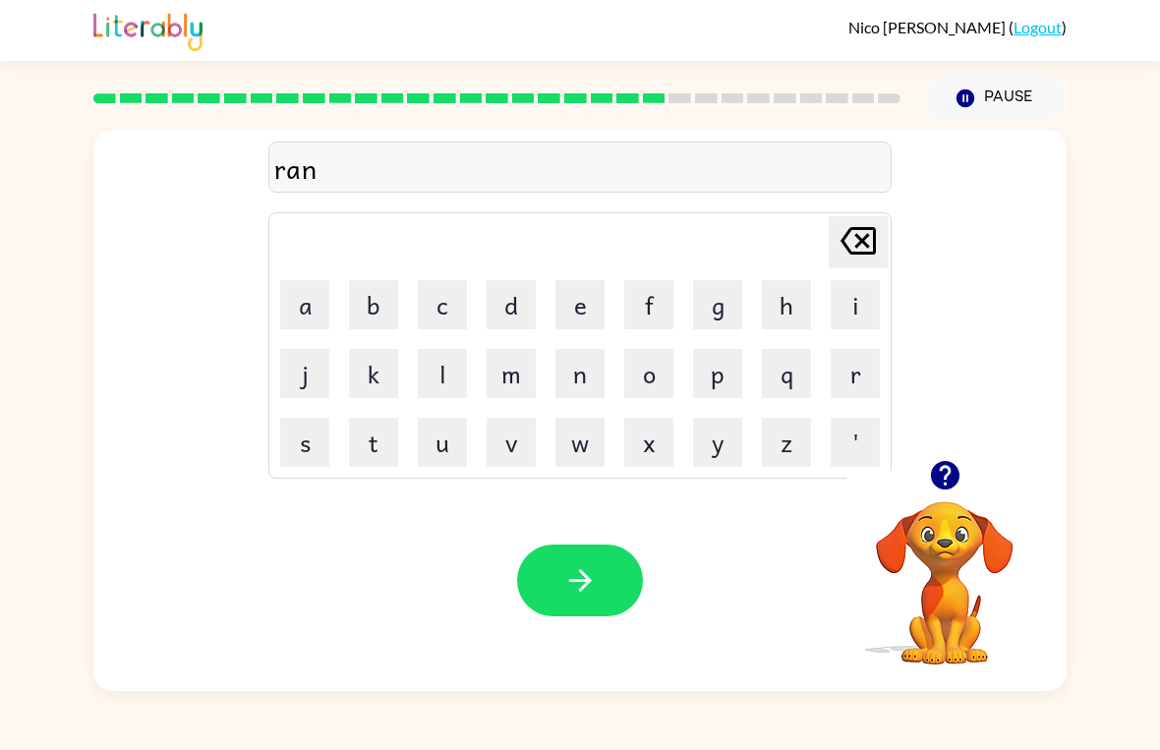
click at [836, 307] on button "i" at bounding box center [855, 304] width 49 height 49
click at [450, 298] on button "c" at bounding box center [442, 304] width 49 height 49
click at [646, 374] on button "o" at bounding box center [648, 373] width 49 height 49
click at [372, 442] on button "t" at bounding box center [373, 442] width 49 height 49
click at [562, 325] on button "e" at bounding box center [579, 304] width 49 height 49
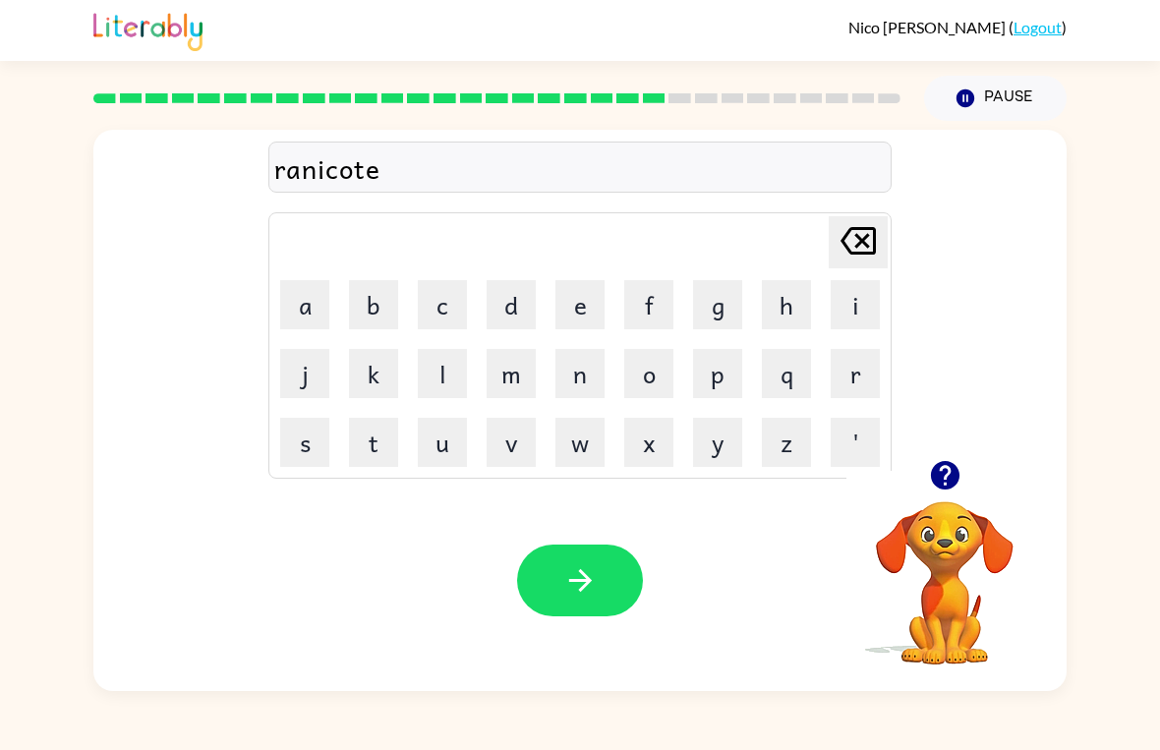
click at [545, 571] on button "button" at bounding box center [580, 581] width 126 height 72
click at [835, 374] on button "r" at bounding box center [855, 373] width 49 height 49
click at [590, 290] on button "e" at bounding box center [579, 304] width 49 height 49
click at [499, 388] on button "m" at bounding box center [511, 373] width 49 height 49
click at [305, 283] on button "a" at bounding box center [304, 304] width 49 height 49
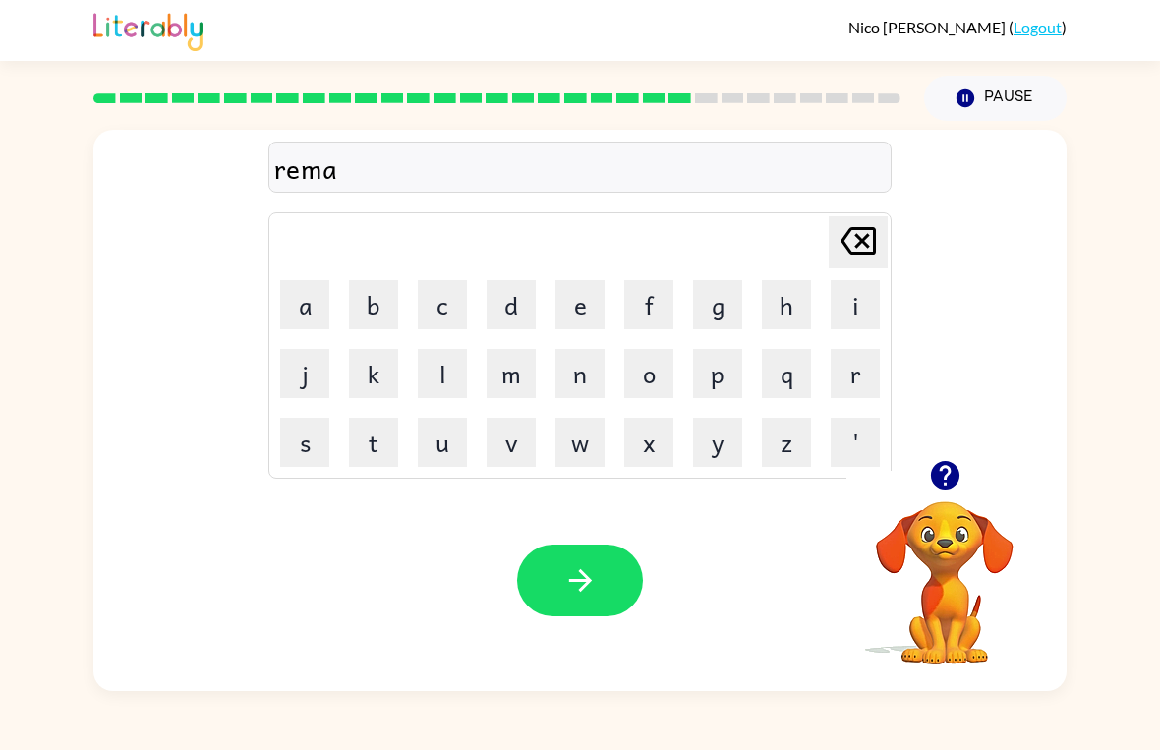
click at [849, 377] on button "r" at bounding box center [855, 373] width 49 height 49
click at [378, 371] on button "k" at bounding box center [373, 373] width 49 height 49
click at [583, 280] on button "e" at bounding box center [579, 304] width 49 height 49
click at [575, 567] on icon "button" at bounding box center [580, 580] width 34 height 34
click at [298, 310] on button "a" at bounding box center [304, 304] width 49 height 49
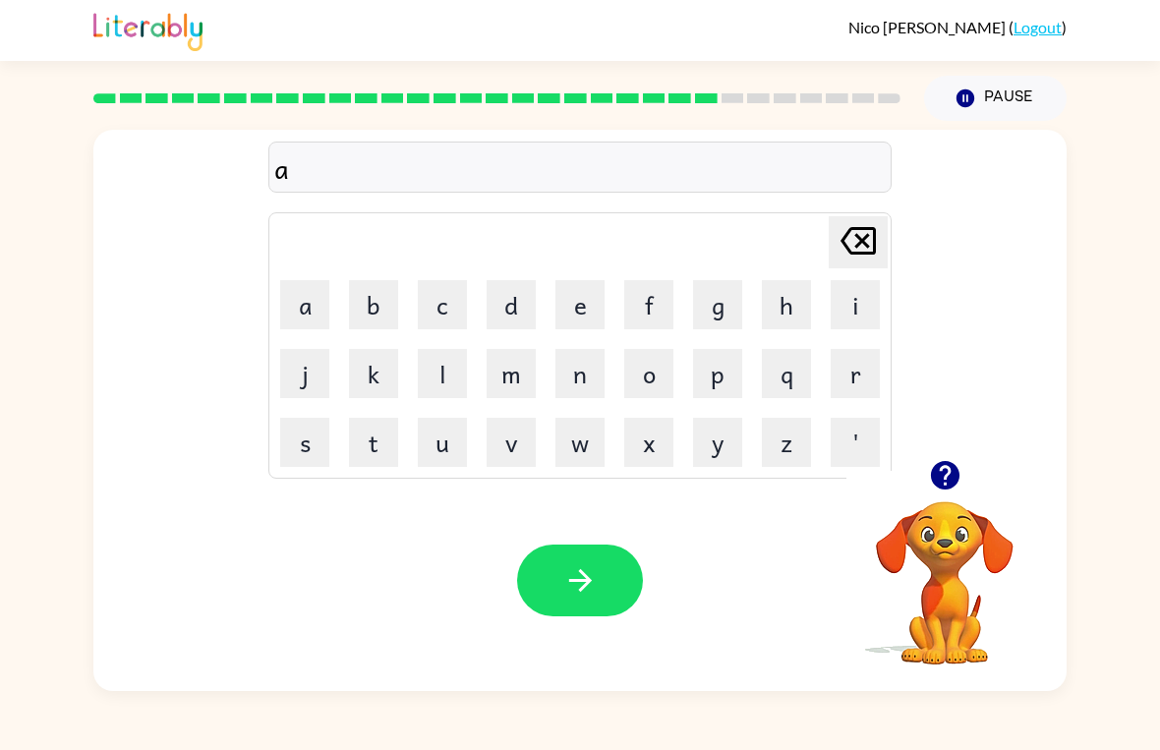
click at [503, 450] on button "v" at bounding box center [511, 442] width 49 height 49
click at [295, 310] on button "a" at bounding box center [304, 304] width 49 height 49
click at [312, 455] on button "s" at bounding box center [304, 442] width 49 height 49
click at [850, 302] on button "i" at bounding box center [855, 304] width 49 height 49
click at [582, 380] on button "n" at bounding box center [579, 373] width 49 height 49
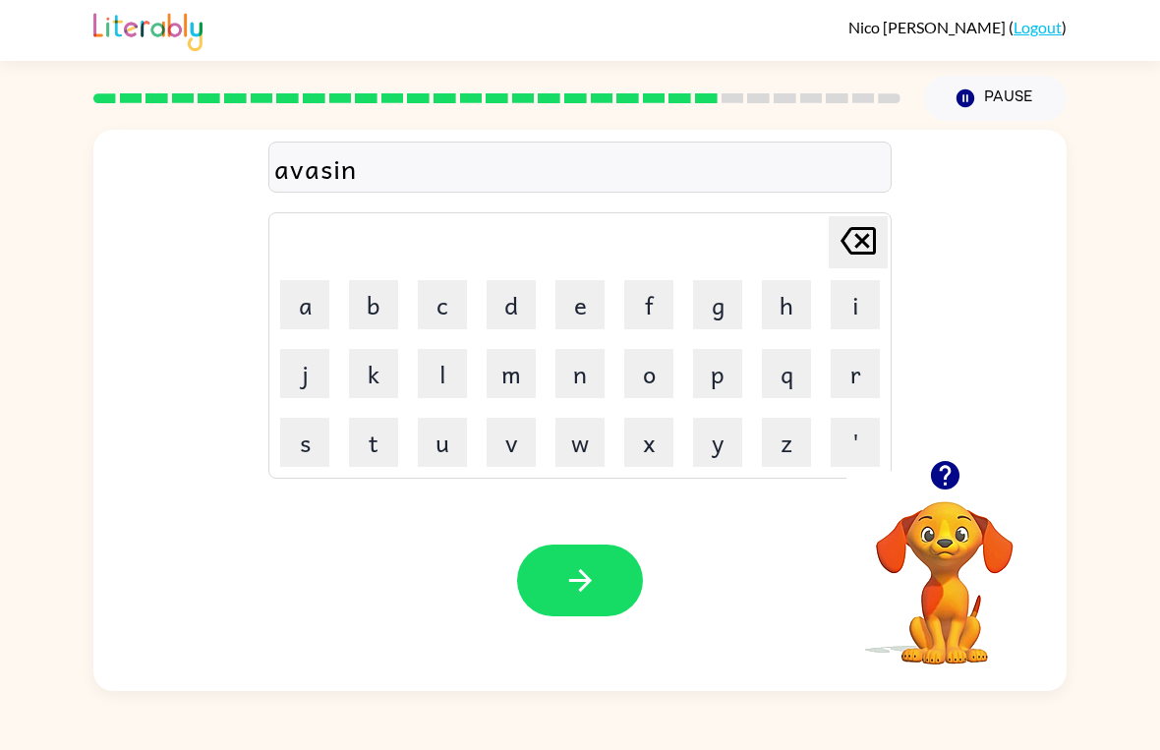
click at [716, 314] on button "g" at bounding box center [717, 304] width 49 height 49
click at [555, 562] on button "button" at bounding box center [580, 581] width 126 height 72
click at [953, 468] on icon "button" at bounding box center [944, 475] width 29 height 29
click at [297, 438] on button "s" at bounding box center [304, 442] width 49 height 49
click at [445, 449] on button "u" at bounding box center [442, 442] width 49 height 49
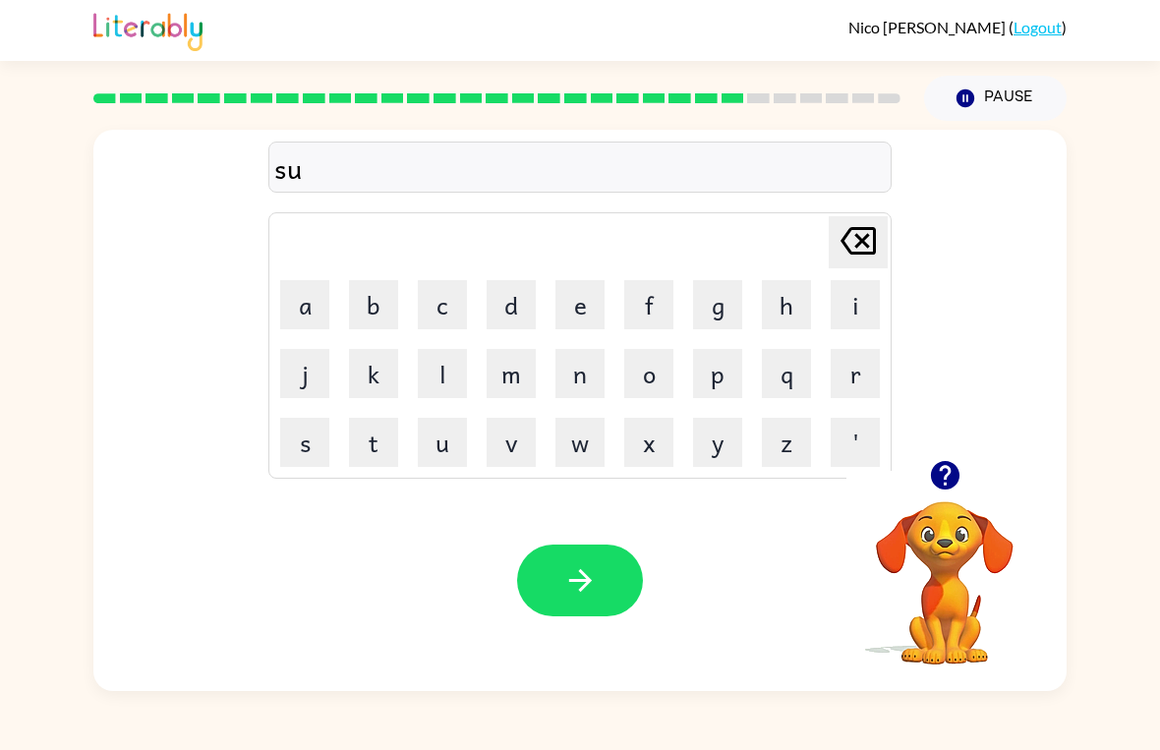
click at [580, 374] on button "n" at bounding box center [579, 373] width 49 height 49
click at [426, 372] on button "l" at bounding box center [442, 373] width 49 height 49
click at [570, 305] on button "e" at bounding box center [579, 304] width 49 height 49
click at [384, 432] on button "t" at bounding box center [373, 442] width 49 height 49
click at [604, 599] on button "button" at bounding box center [580, 581] width 126 height 72
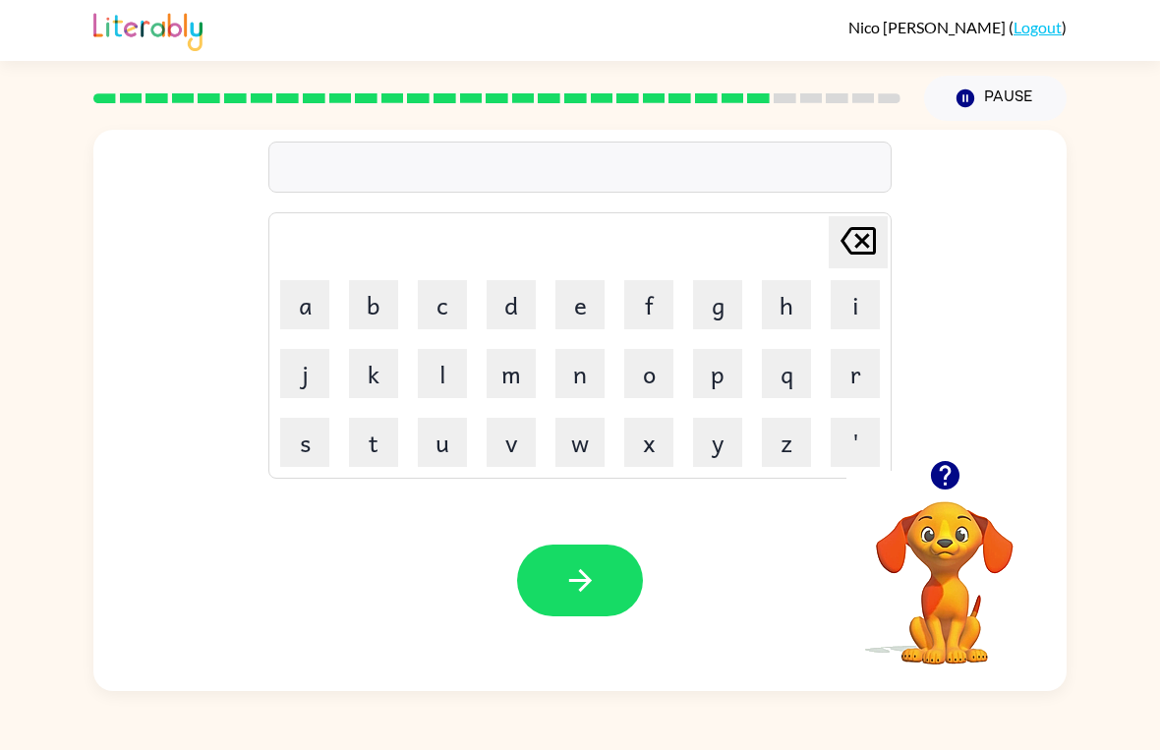
click at [369, 438] on button "t" at bounding box center [373, 442] width 49 height 49
click at [773, 305] on button "h" at bounding box center [786, 304] width 49 height 49
click at [581, 304] on button "e" at bounding box center [579, 304] width 49 height 49
click at [933, 474] on icon "button" at bounding box center [944, 475] width 29 height 29
click at [834, 236] on button "[PERSON_NAME] last character input" at bounding box center [858, 242] width 59 height 52
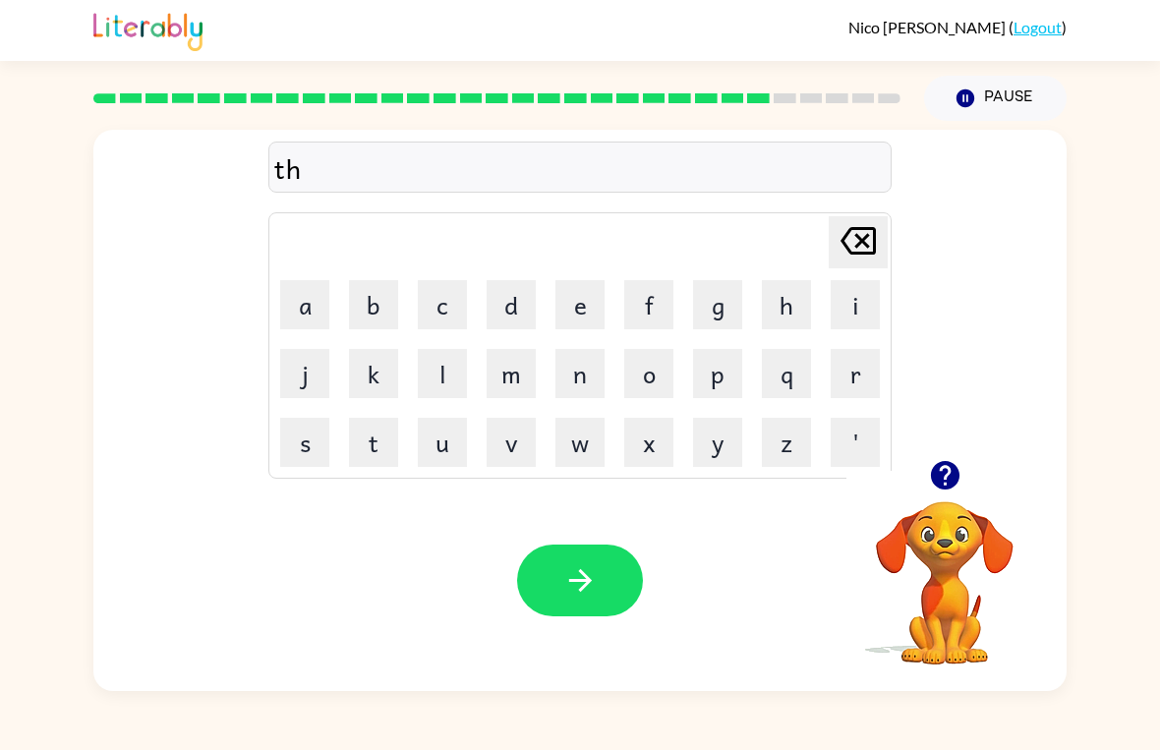
click at [833, 236] on button "[PERSON_NAME] last character input" at bounding box center [858, 242] width 59 height 52
click at [841, 243] on icon "[PERSON_NAME] last character input" at bounding box center [858, 240] width 47 height 47
click at [501, 293] on button "d" at bounding box center [511, 304] width 49 height 49
click at [856, 298] on button "i" at bounding box center [855, 304] width 49 height 49
click at [298, 437] on button "s" at bounding box center [304, 442] width 49 height 49
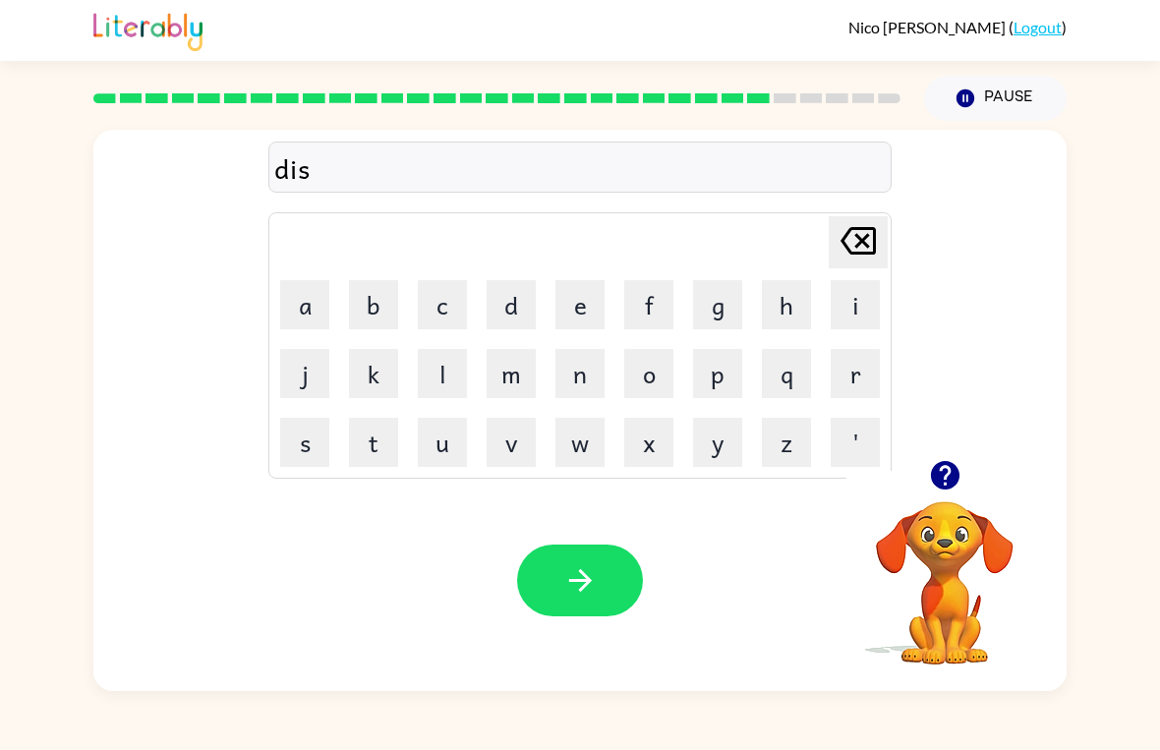
click at [711, 293] on button "g" at bounding box center [717, 304] width 49 height 49
click at [665, 372] on button "o" at bounding box center [648, 373] width 49 height 49
click at [503, 441] on button "v" at bounding box center [511, 442] width 49 height 49
click at [580, 302] on button "e" at bounding box center [579, 304] width 49 height 49
click at [842, 371] on button "r" at bounding box center [855, 373] width 49 height 49
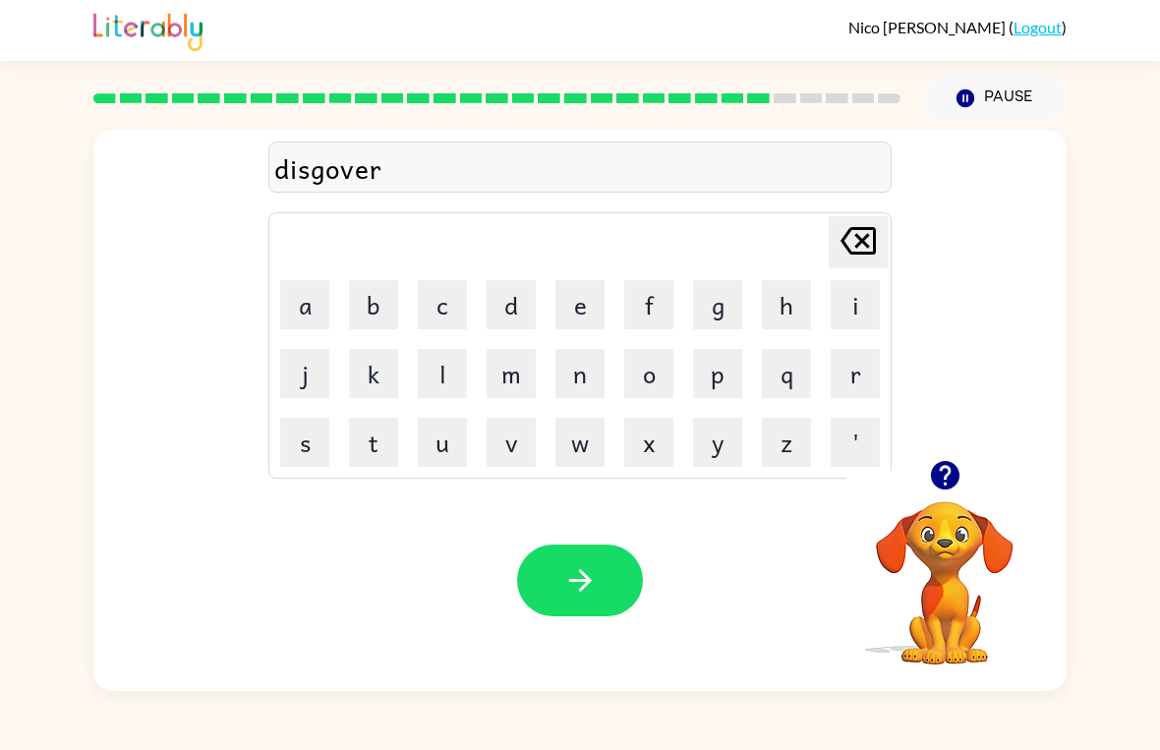
click at [540, 589] on button "button" at bounding box center [580, 581] width 126 height 72
click at [497, 370] on button "m" at bounding box center [511, 373] width 49 height 49
click at [632, 387] on button "o" at bounding box center [648, 373] width 49 height 49
click at [558, 380] on button "n" at bounding box center [579, 373] width 49 height 49
click at [564, 314] on button "e" at bounding box center [579, 304] width 49 height 49
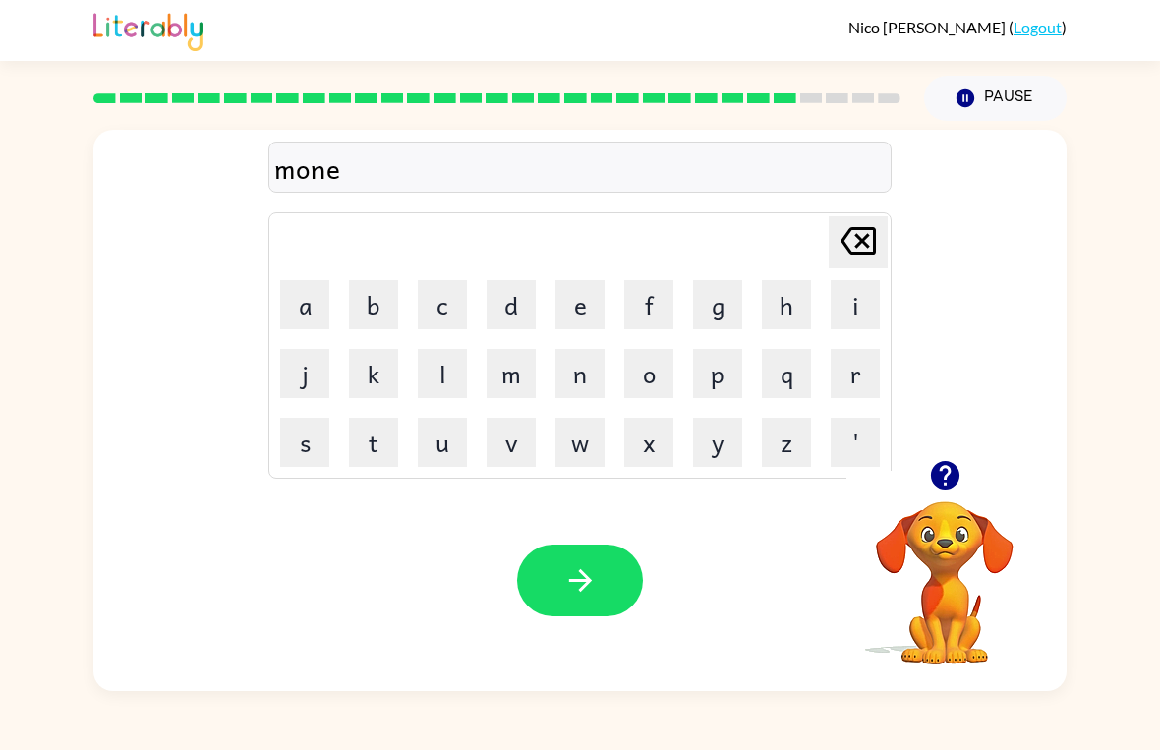
click at [544, 615] on button "button" at bounding box center [580, 581] width 126 height 72
click at [575, 440] on button "w" at bounding box center [579, 442] width 49 height 49
click at [793, 302] on button "h" at bounding box center [786, 304] width 49 height 49
click at [564, 293] on button "e" at bounding box center [579, 304] width 49 height 49
click at [564, 292] on button "e" at bounding box center [579, 304] width 49 height 49
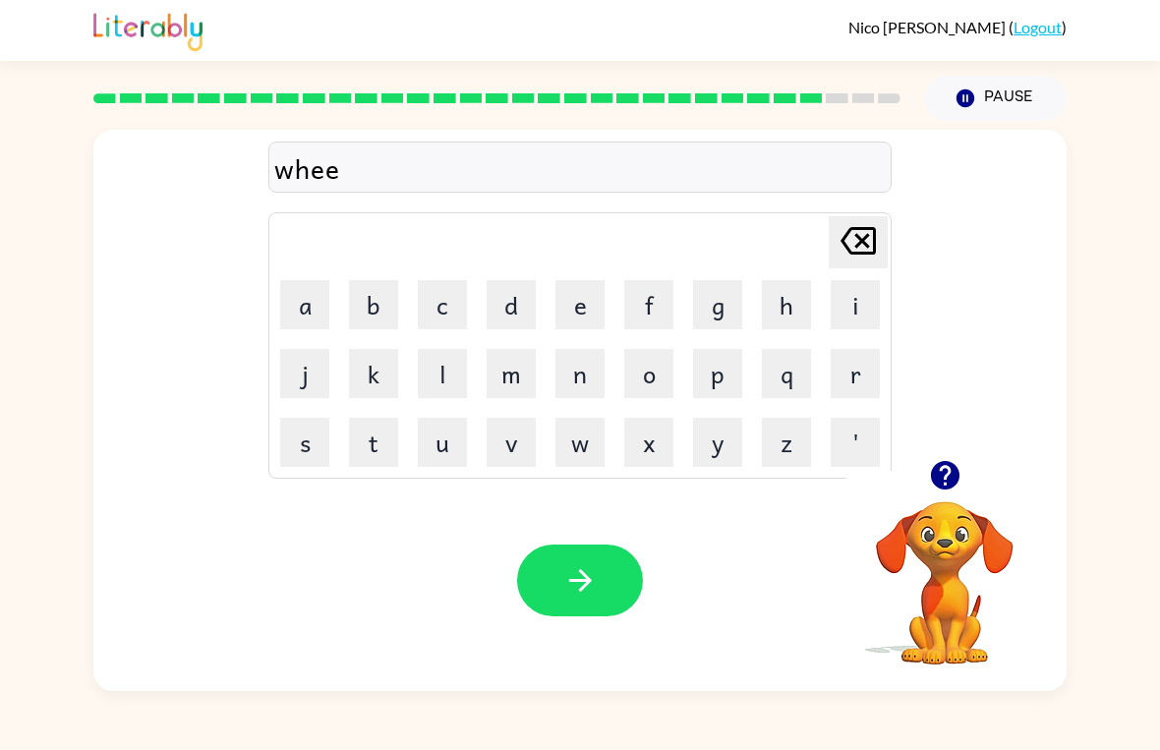
click at [845, 243] on icon "[PERSON_NAME] last character input" at bounding box center [858, 240] width 47 height 47
click at [419, 353] on button "l" at bounding box center [442, 373] width 49 height 49
click at [561, 580] on button "button" at bounding box center [580, 581] width 126 height 72
click at [373, 310] on button "b" at bounding box center [373, 304] width 49 height 49
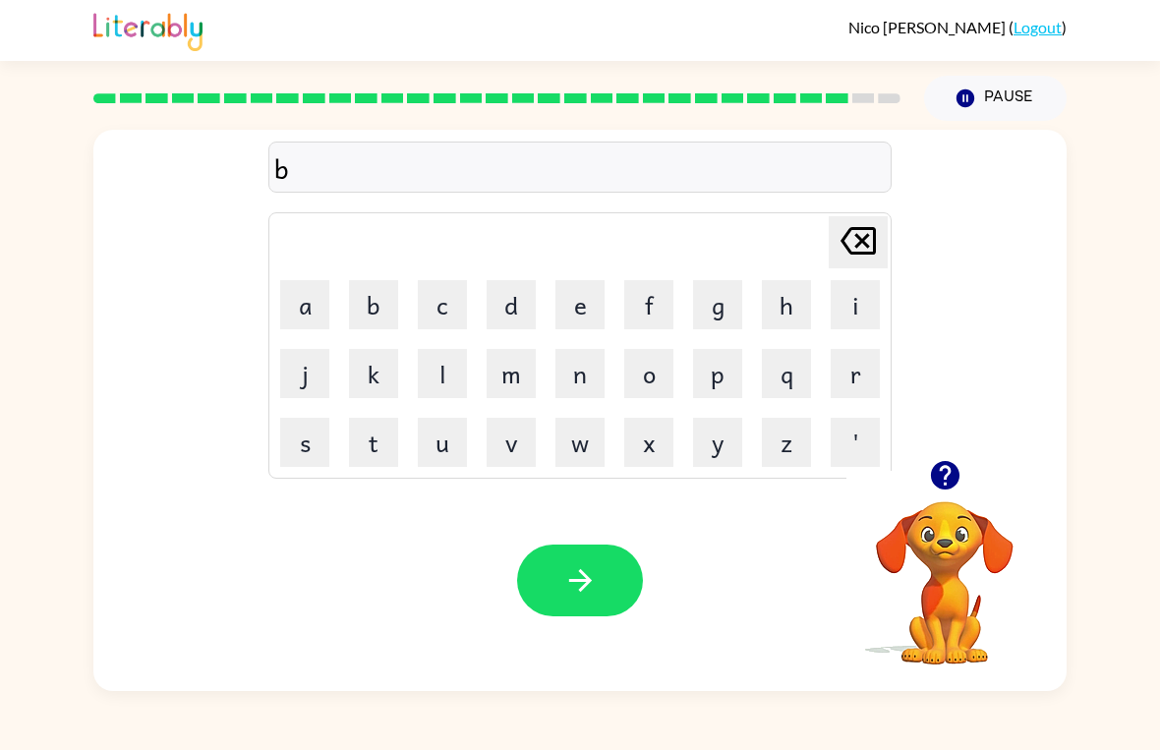
click at [573, 295] on button "e" at bounding box center [579, 304] width 49 height 49
click at [580, 361] on button "n" at bounding box center [579, 373] width 49 height 49
click at [373, 441] on button "t" at bounding box center [373, 442] width 49 height 49
click at [600, 606] on button "button" at bounding box center [580, 581] width 126 height 72
click at [310, 294] on button "a" at bounding box center [304, 304] width 49 height 49
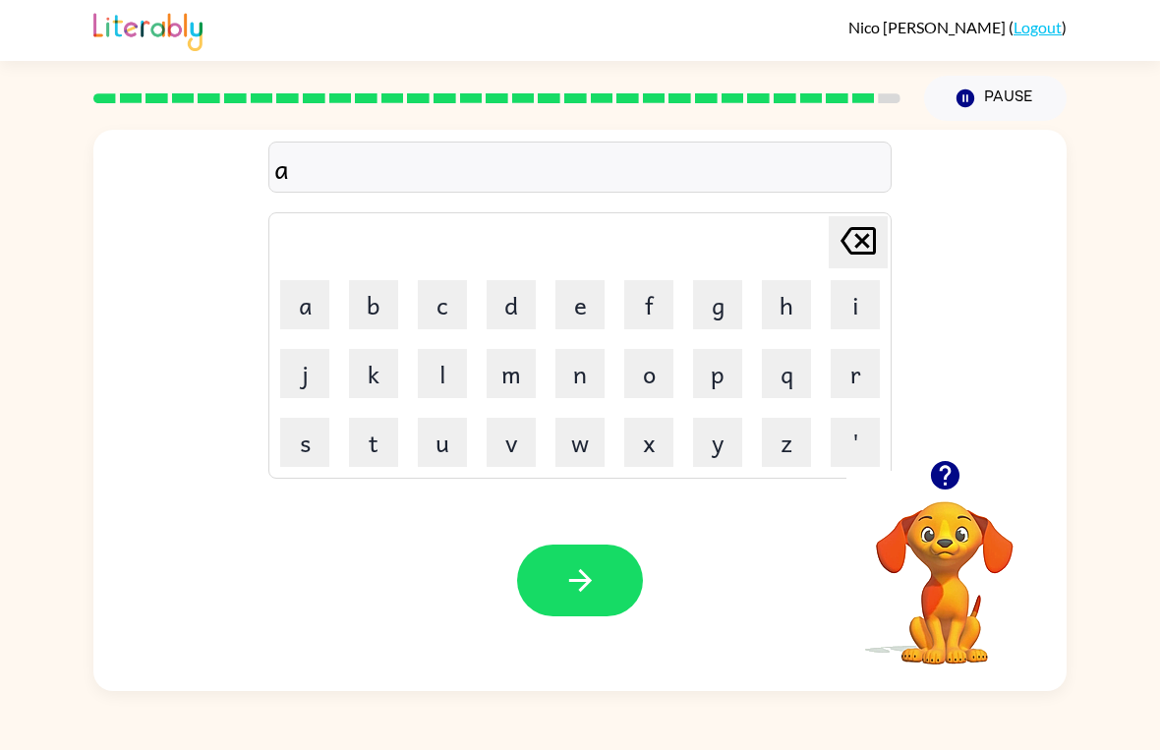
click at [632, 305] on button "f" at bounding box center [648, 304] width 49 height 49
click at [368, 422] on button "t" at bounding box center [373, 442] width 49 height 49
click at [578, 305] on button "e" at bounding box center [579, 304] width 49 height 49
click at [839, 383] on button "r" at bounding box center [855, 373] width 49 height 49
click at [564, 379] on button "n" at bounding box center [579, 373] width 49 height 49
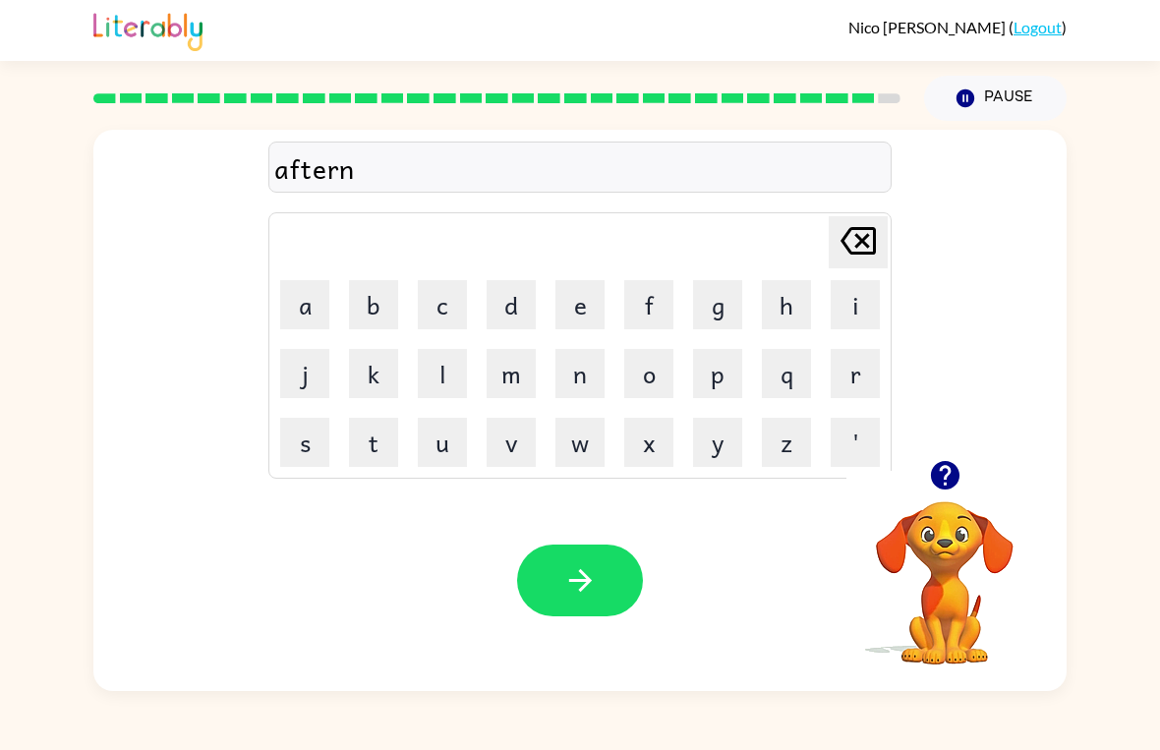
click at [640, 373] on button "o" at bounding box center [648, 373] width 49 height 49
click at [641, 365] on button "o" at bounding box center [648, 373] width 49 height 49
click at [576, 364] on button "n" at bounding box center [579, 373] width 49 height 49
click at [565, 367] on button "n" at bounding box center [579, 373] width 49 height 49
click at [857, 228] on icon at bounding box center [858, 241] width 35 height 28
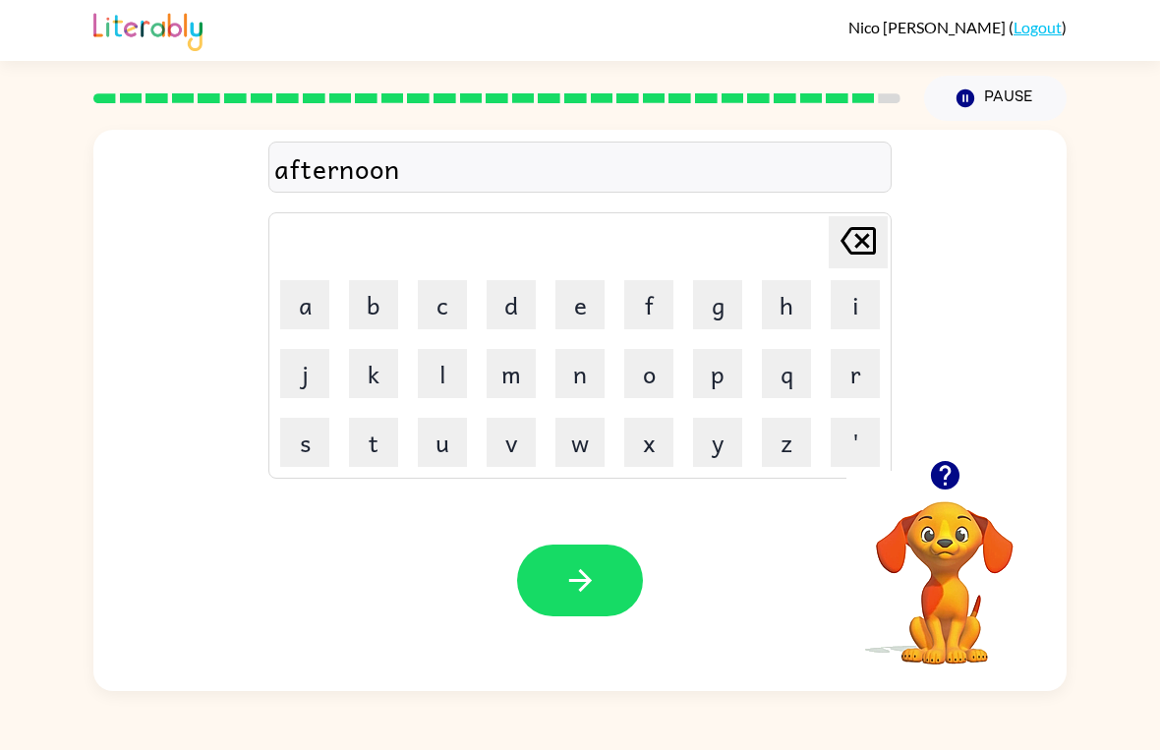
click at [445, 166] on div "afternoon" at bounding box center [579, 167] width 611 height 41
click at [568, 382] on button "n" at bounding box center [579, 373] width 49 height 49
click at [299, 309] on button "a" at bounding box center [304, 304] width 49 height 49
click at [697, 378] on button "p" at bounding box center [717, 373] width 49 height 49
click at [563, 581] on icon "button" at bounding box center [580, 580] width 34 height 34
